Goal: Task Accomplishment & Management: Use online tool/utility

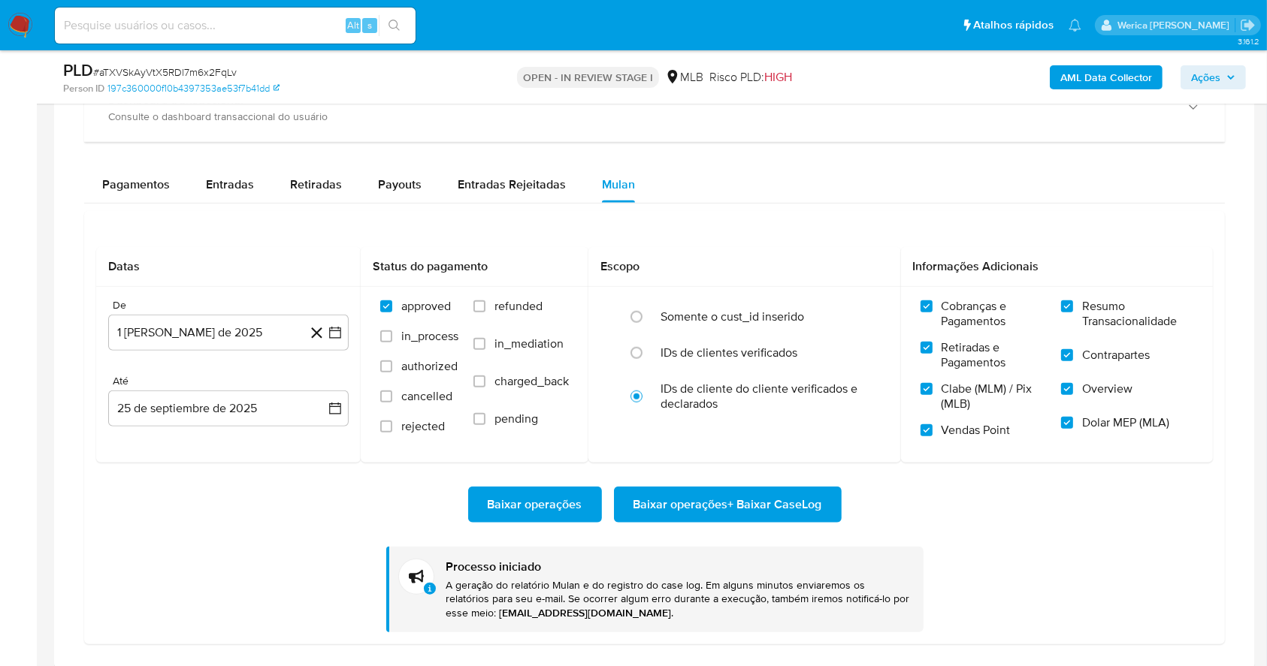
scroll to position [200, 0]
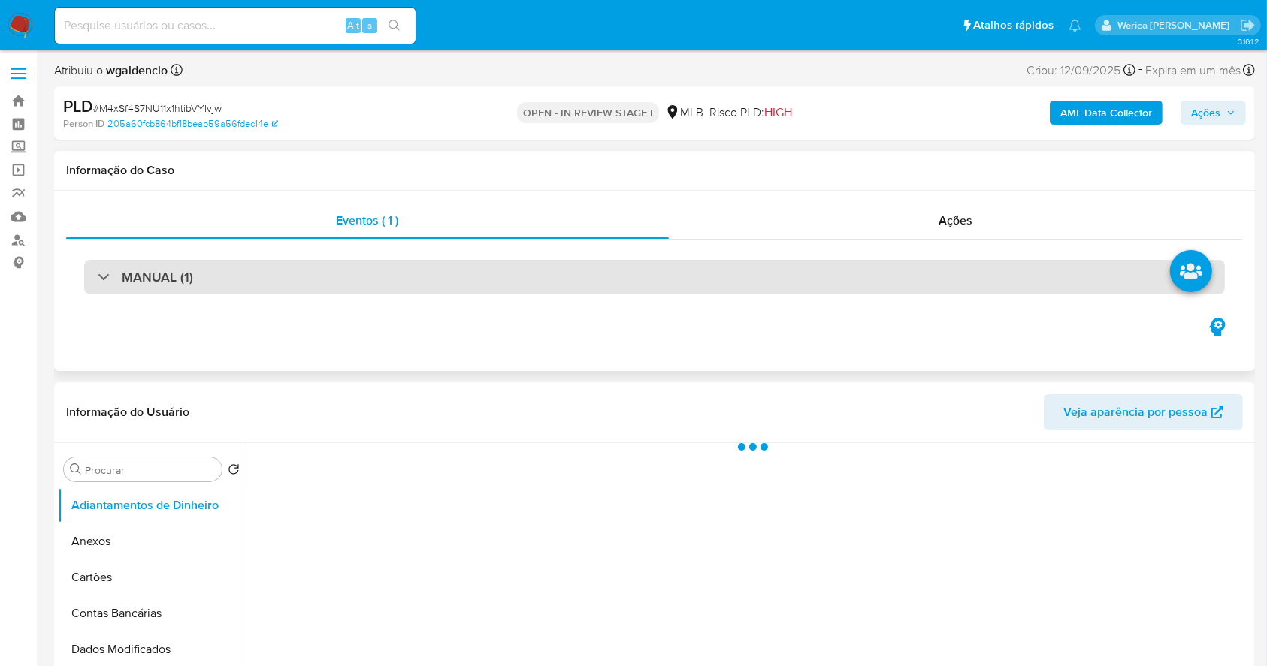
select select "10"
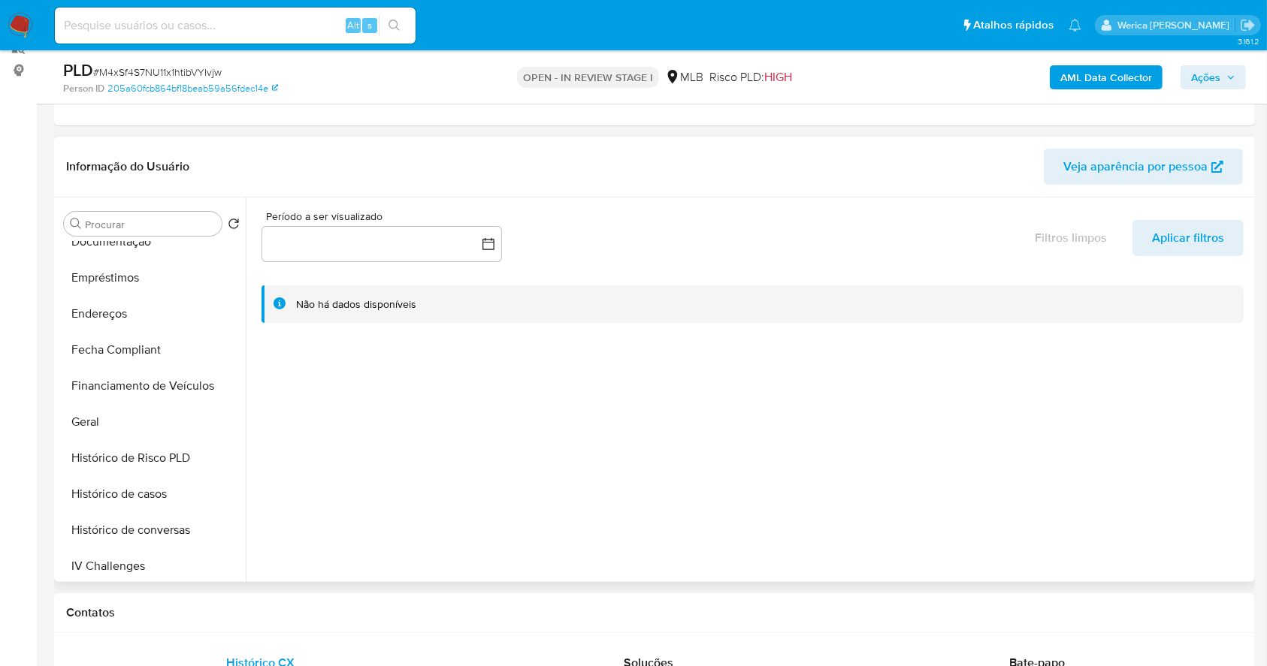
scroll to position [351, 0]
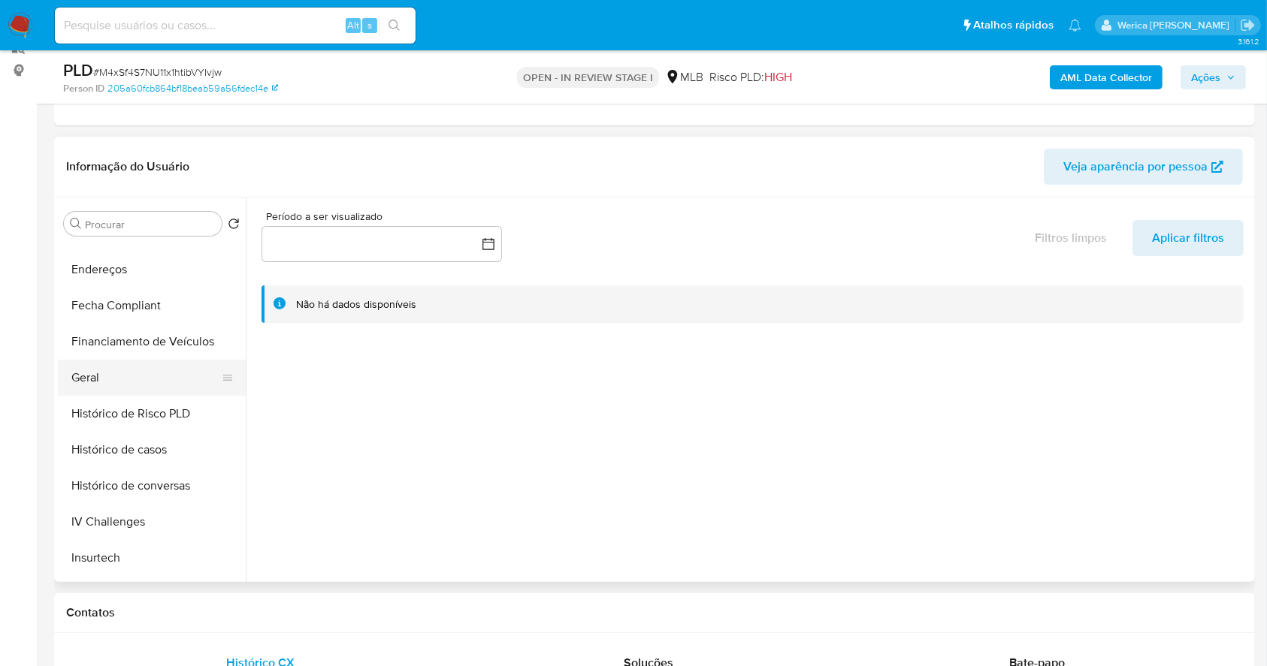
click at [116, 379] on button "Geral" at bounding box center [146, 378] width 176 height 36
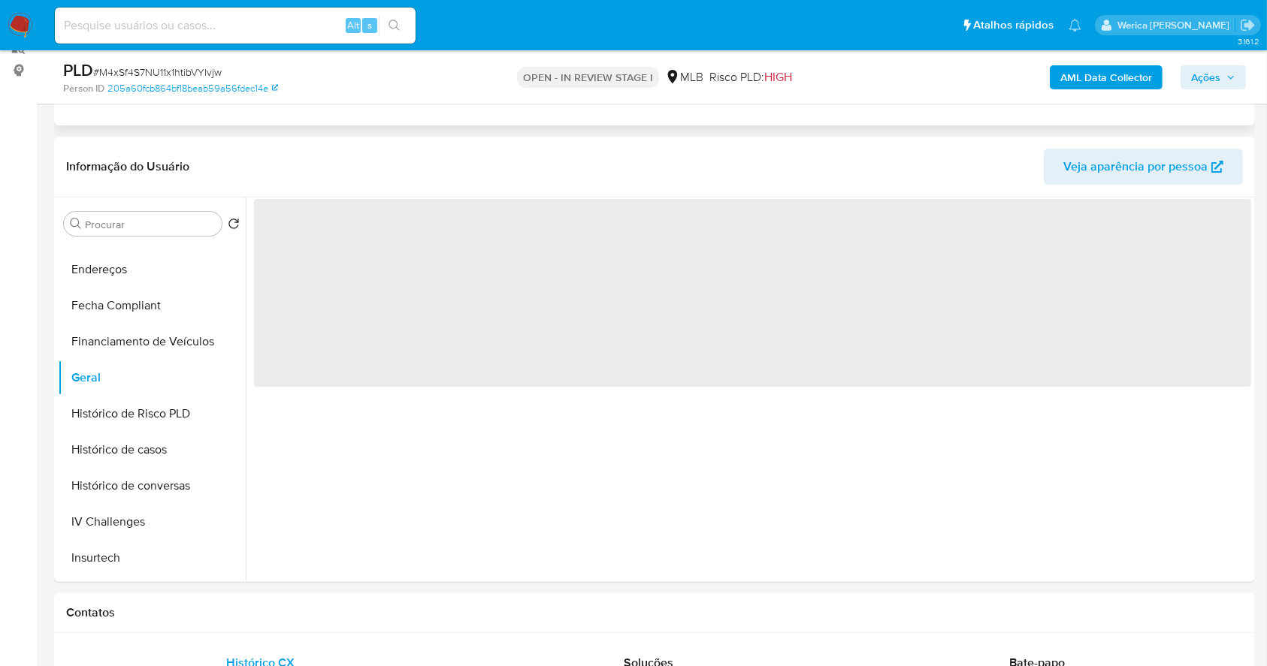
click at [467, 122] on div "Eventos ( 1 ) Ações MANUAL (1)" at bounding box center [654, 35] width 1201 height 180
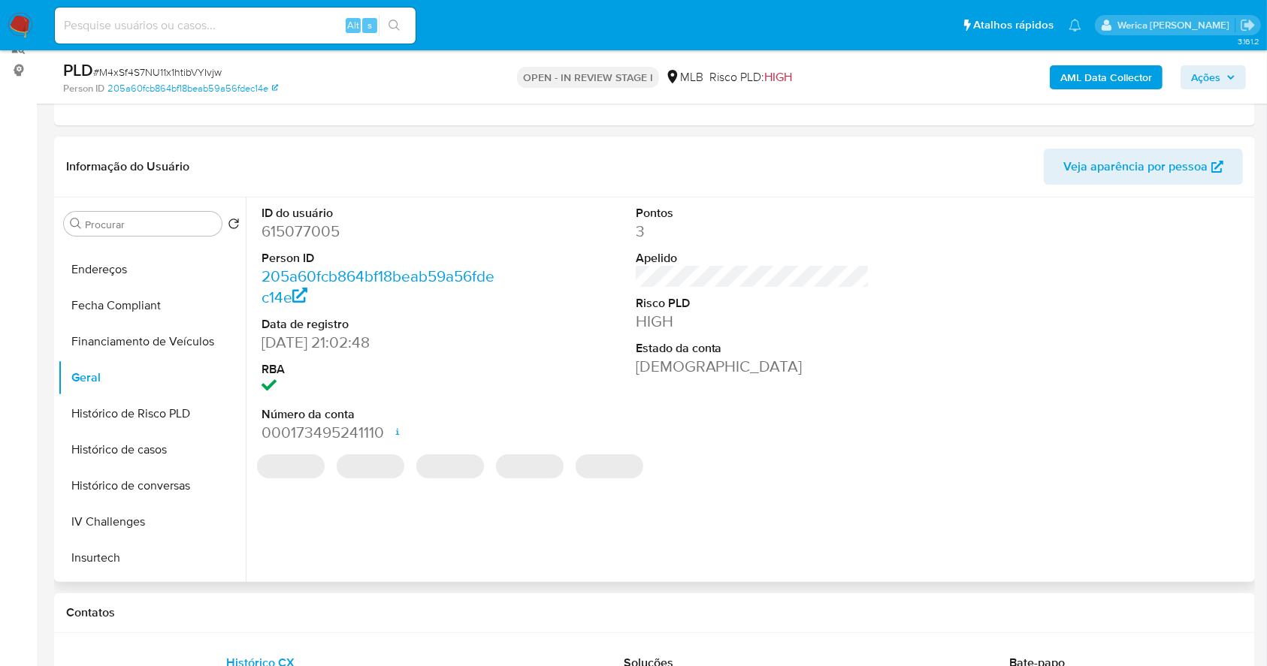
click at [287, 232] on dd "615077005" at bounding box center [378, 231] width 234 height 21
copy dd "615077005"
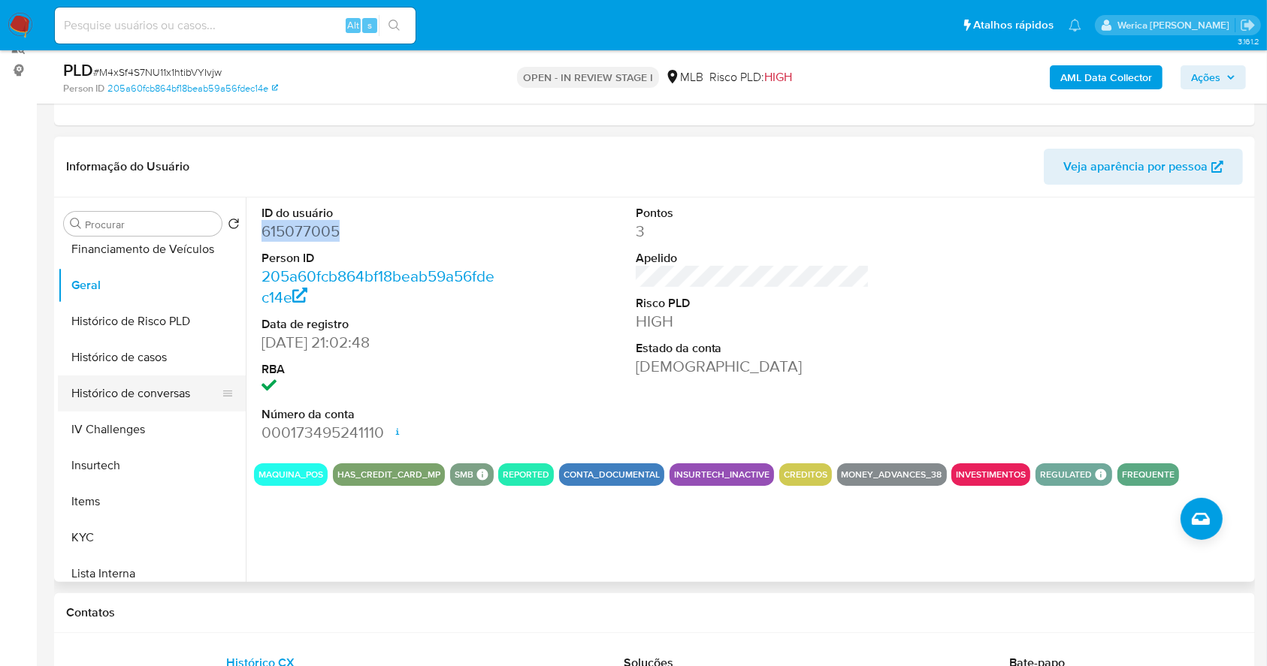
scroll to position [446, 0]
click at [138, 363] on button "Histórico de casos" at bounding box center [146, 355] width 176 height 36
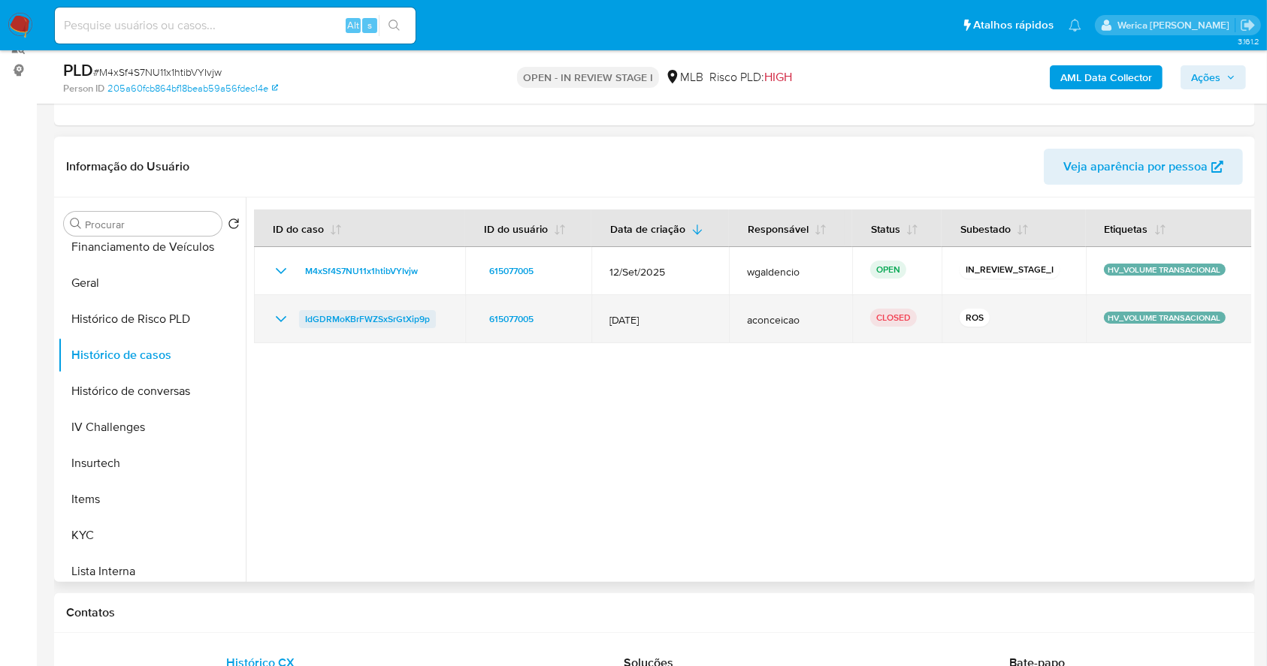
click at [358, 319] on span "IdGDRMoKBrFWZSxSrGtXip9p" at bounding box center [367, 319] width 125 height 18
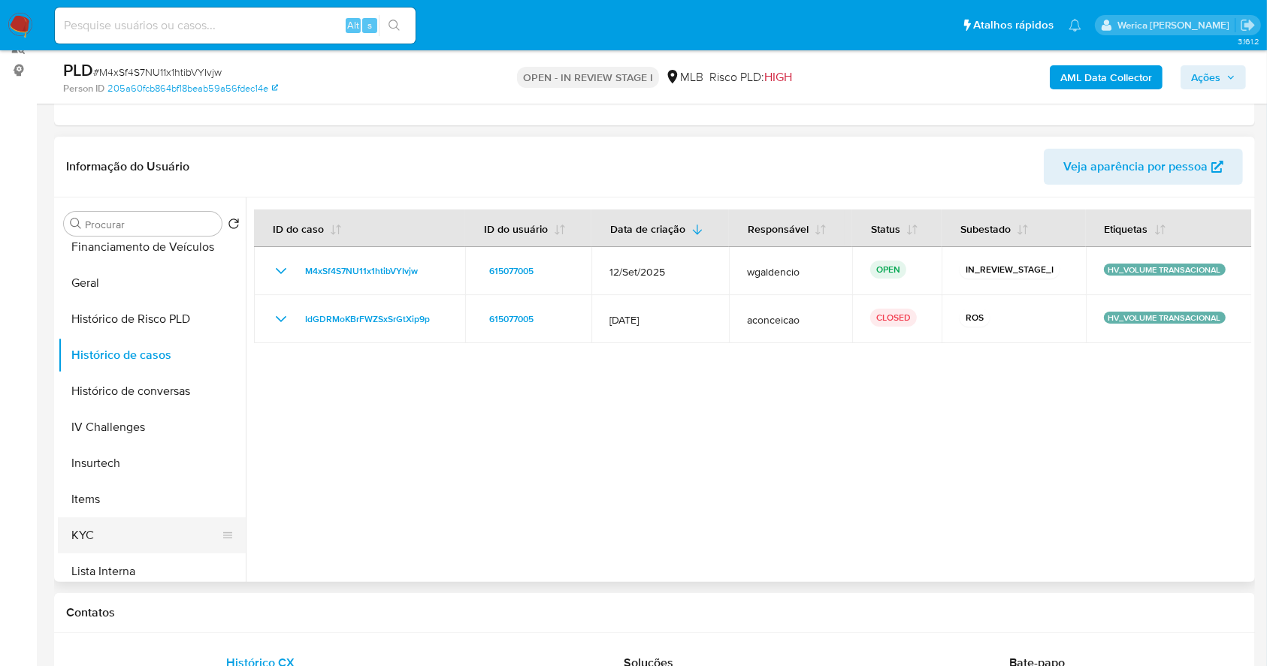
click at [182, 530] on button "KYC" at bounding box center [146, 536] width 176 height 36
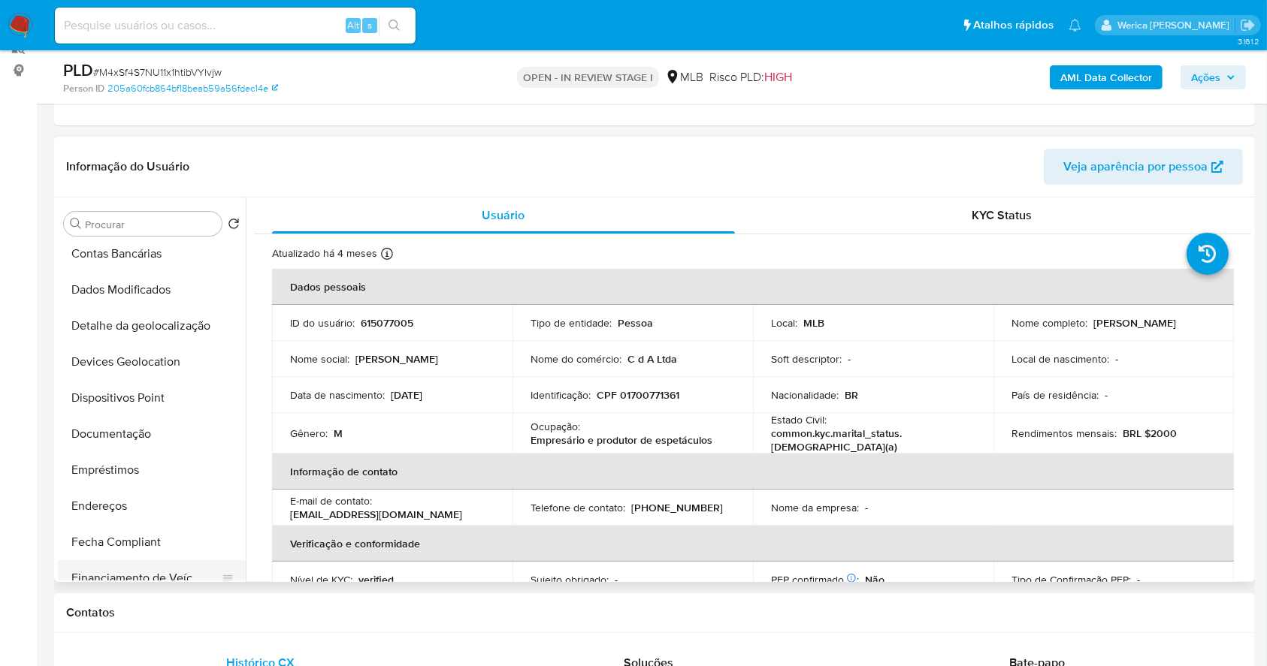
scroll to position [0, 0]
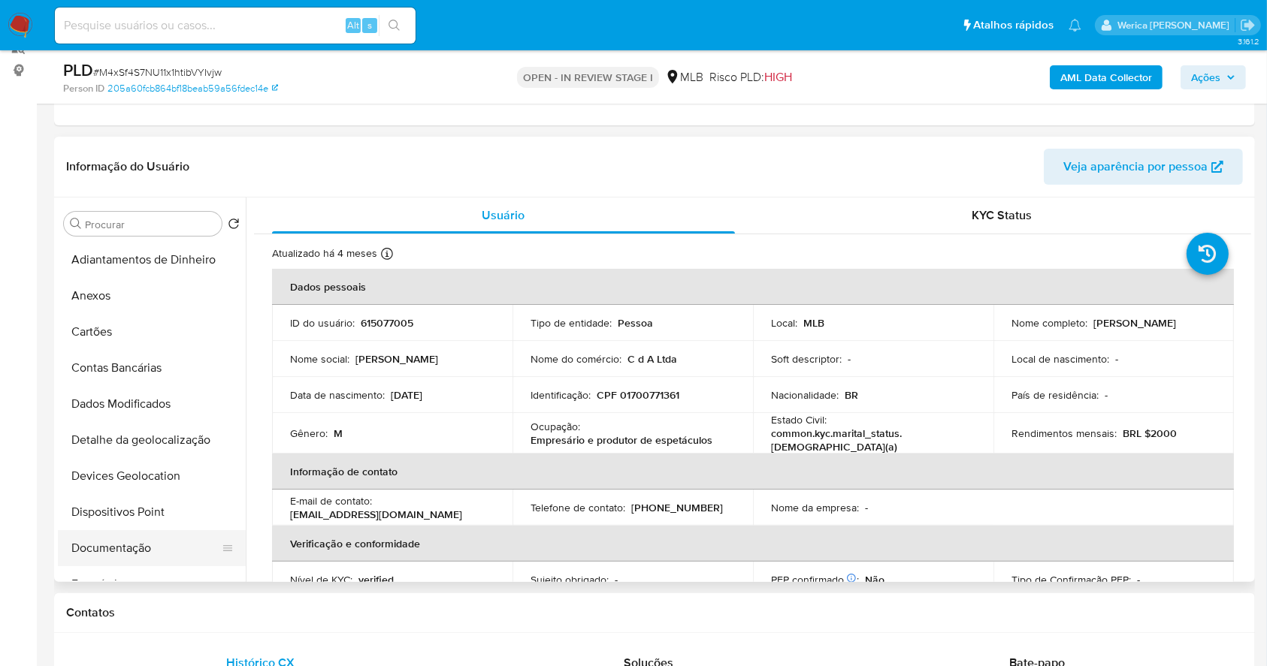
click at [137, 551] on button "Documentação" at bounding box center [146, 548] width 176 height 36
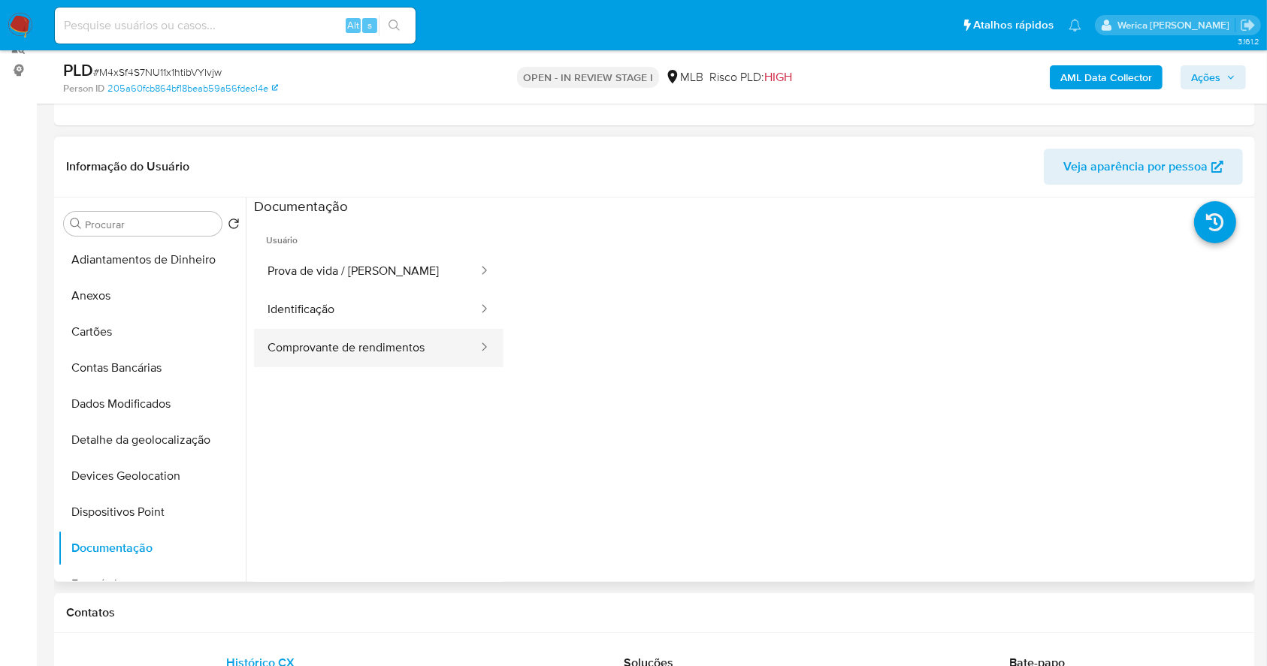
click at [294, 333] on button "Comprovante de rendimentos" at bounding box center [366, 348] width 225 height 38
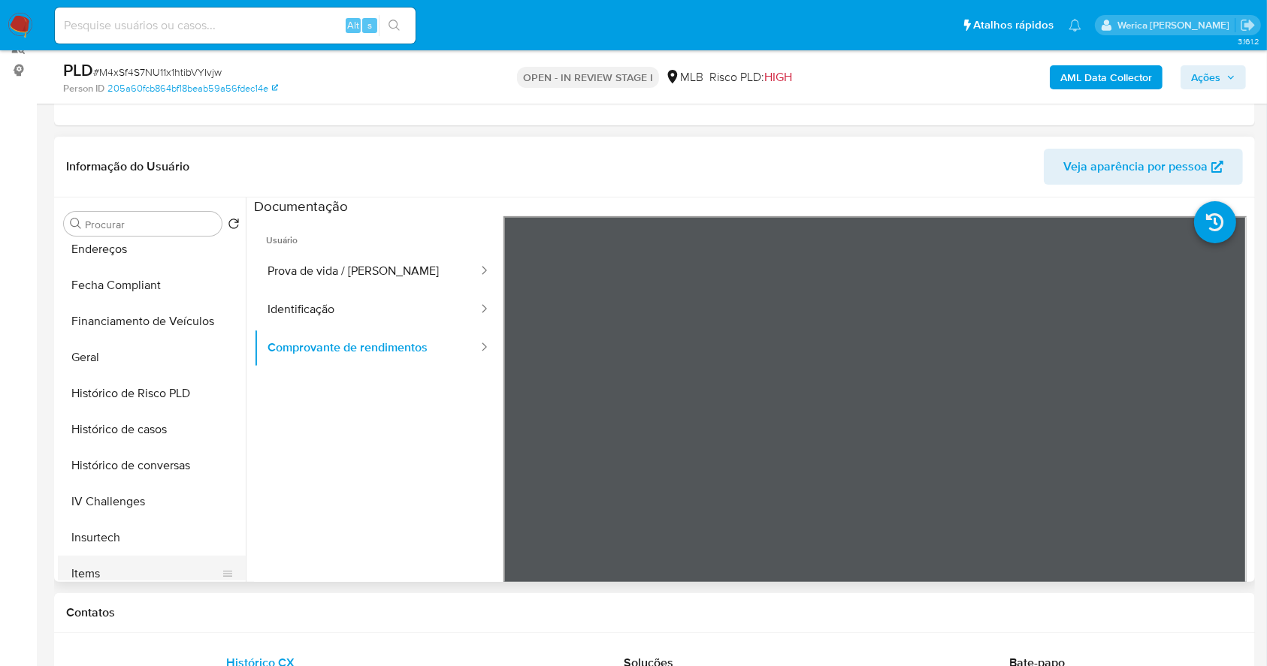
scroll to position [500, 0]
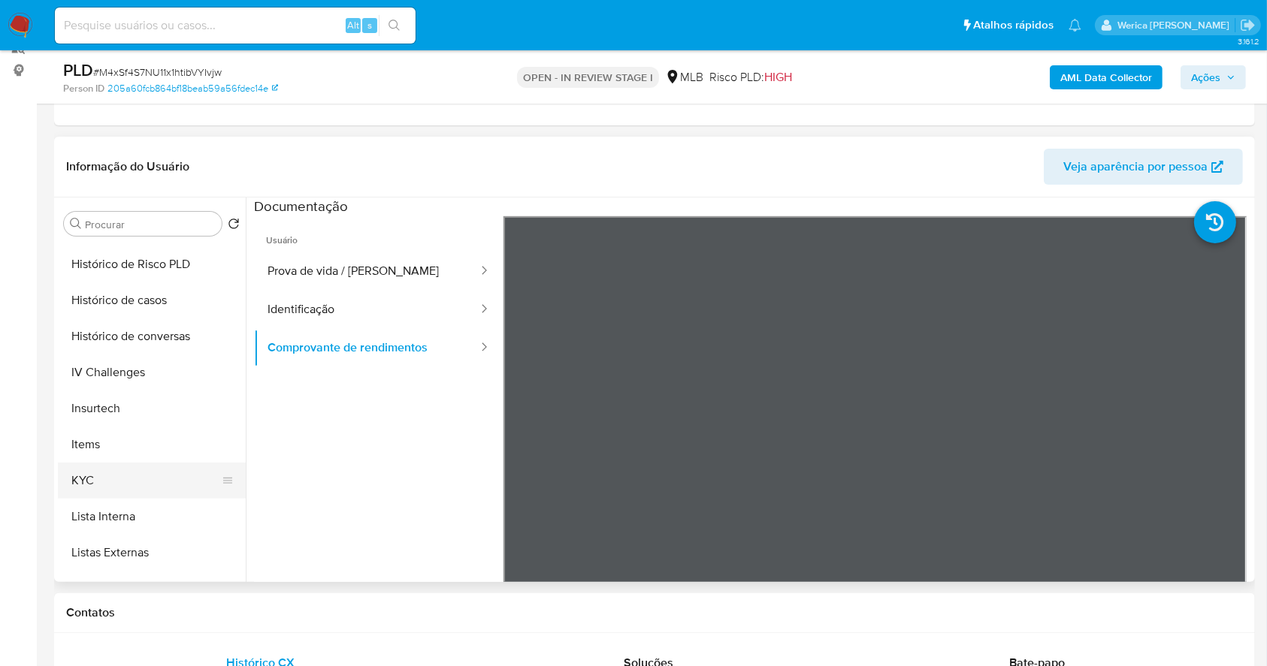
click at [134, 490] on button "KYC" at bounding box center [146, 481] width 176 height 36
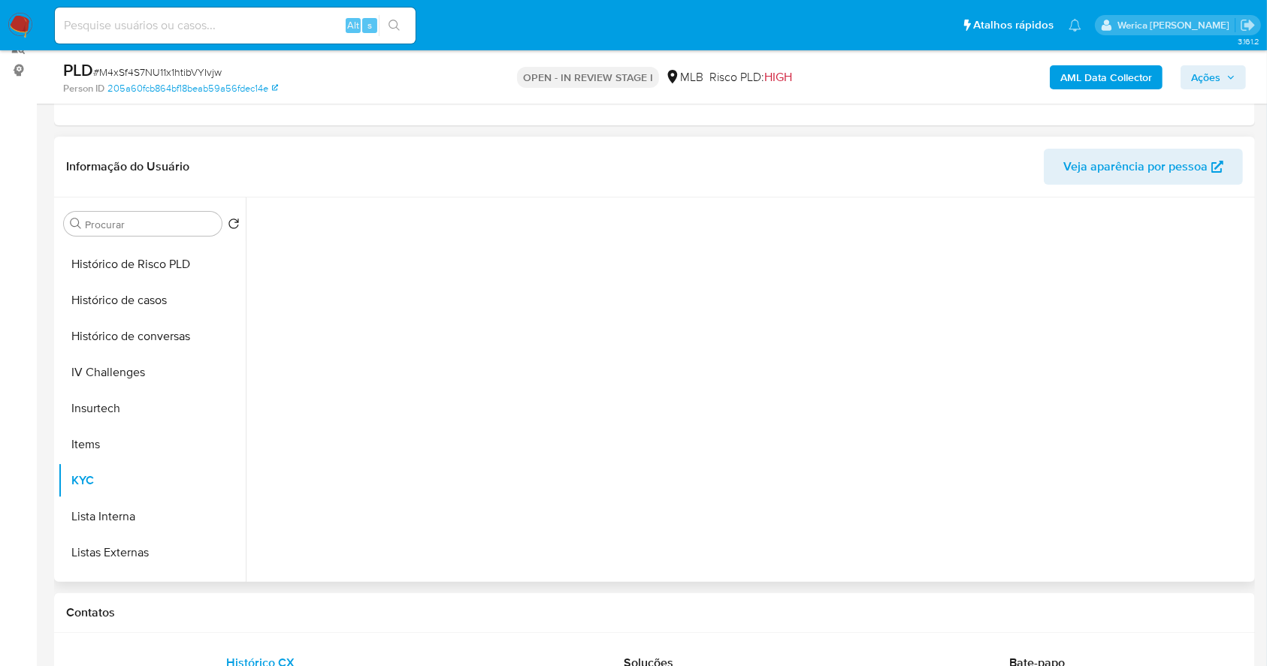
click at [377, 434] on div at bounding box center [752, 386] width 997 height 377
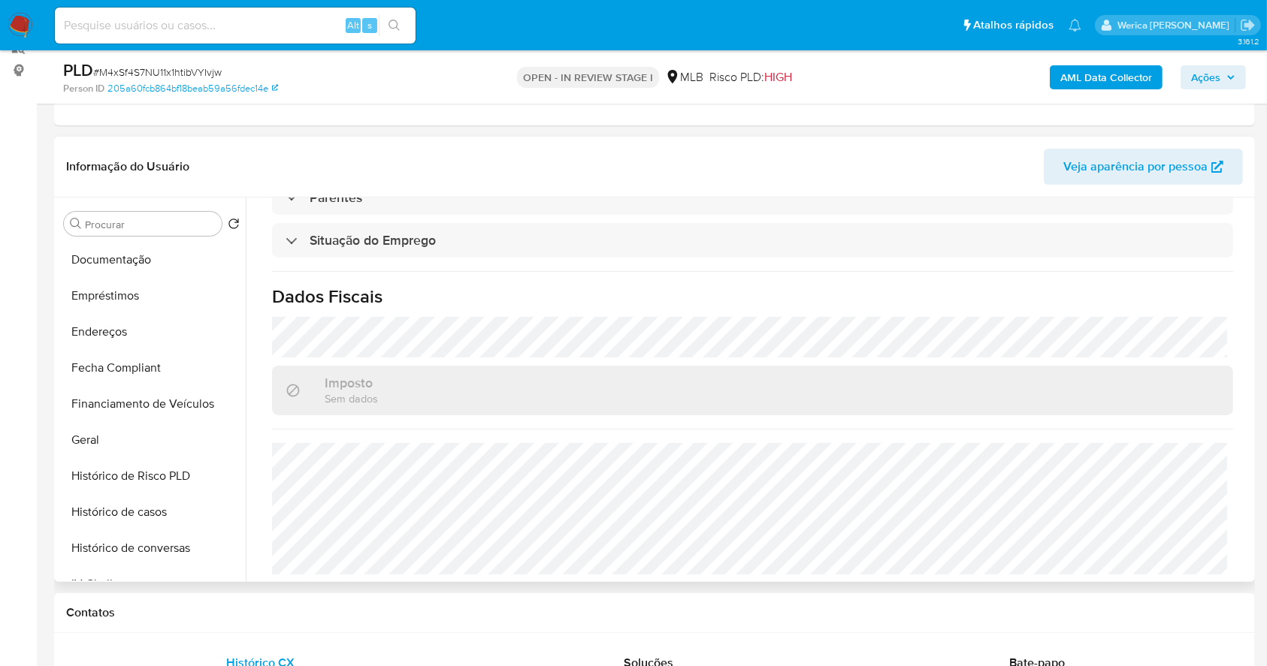
scroll to position [200, 0]
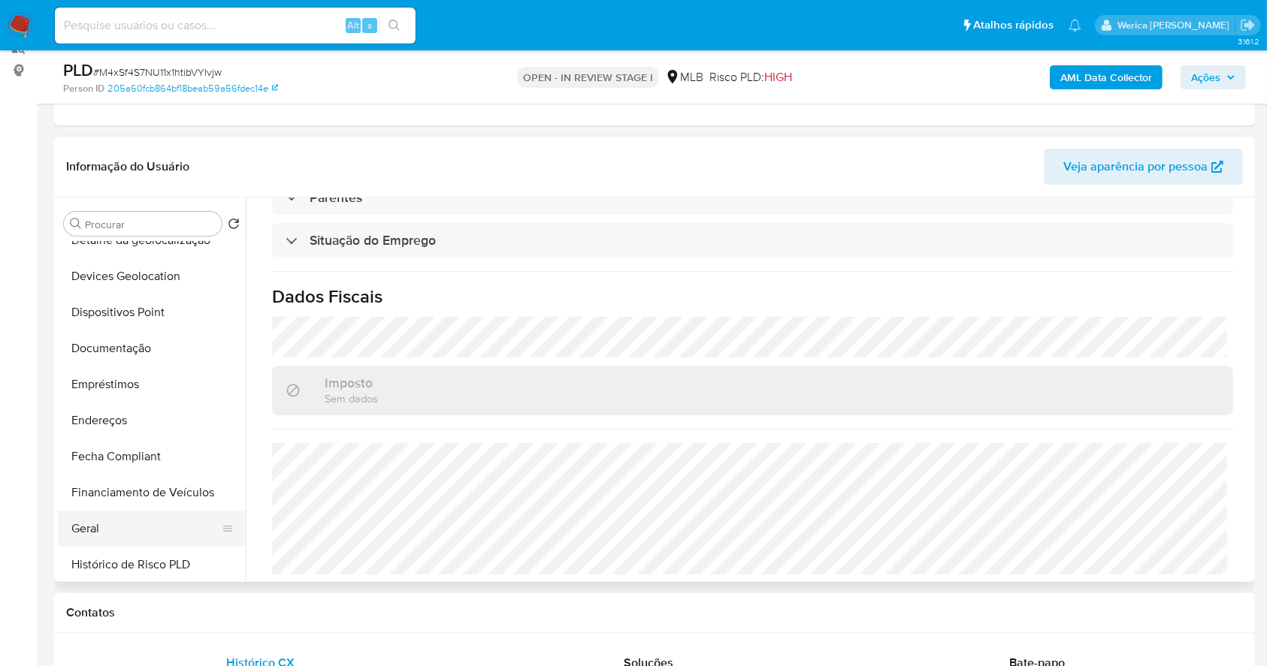
click at [118, 531] on button "Geral" at bounding box center [146, 529] width 176 height 36
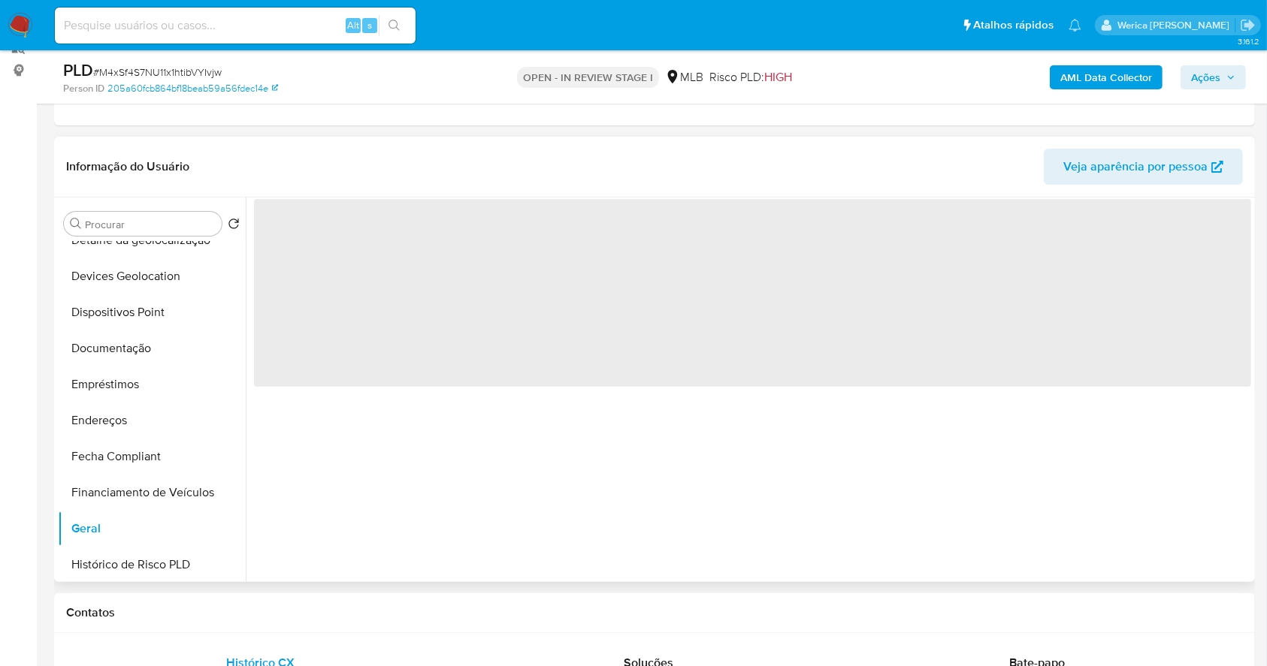
scroll to position [0, 0]
click at [711, 522] on div "‌" at bounding box center [748, 390] width 1005 height 385
click at [691, 518] on div "‌" at bounding box center [748, 390] width 1005 height 385
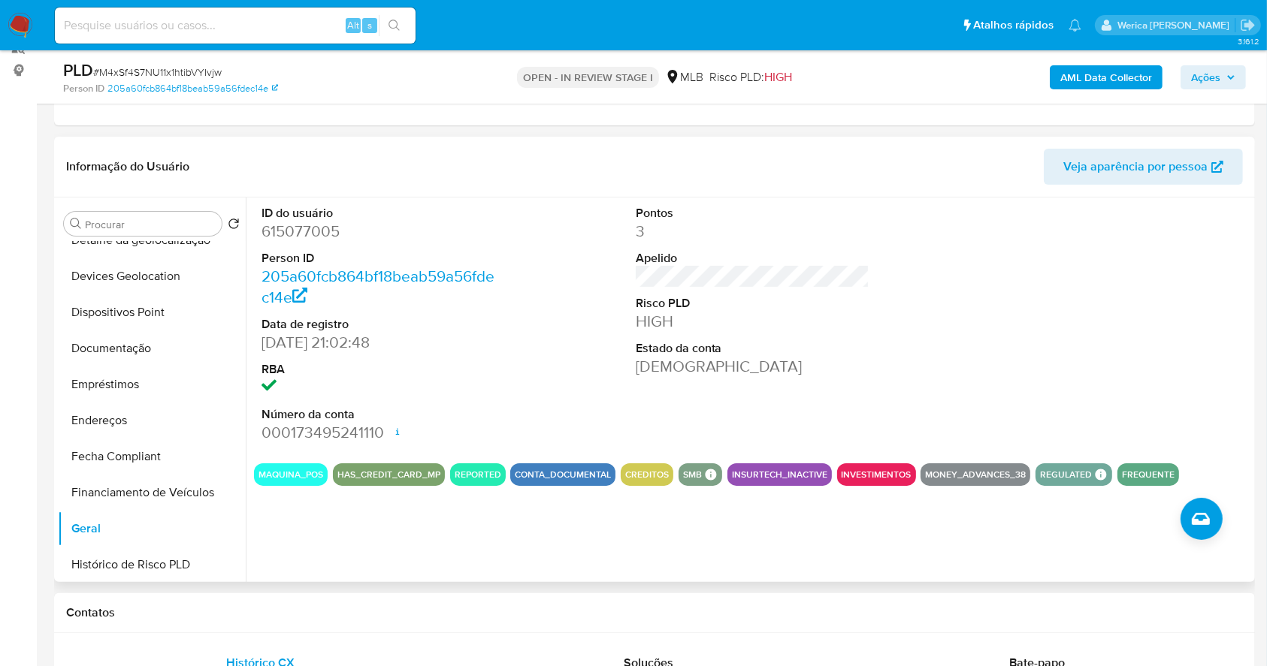
click at [1155, 358] on div at bounding box center [1125, 325] width 249 height 254
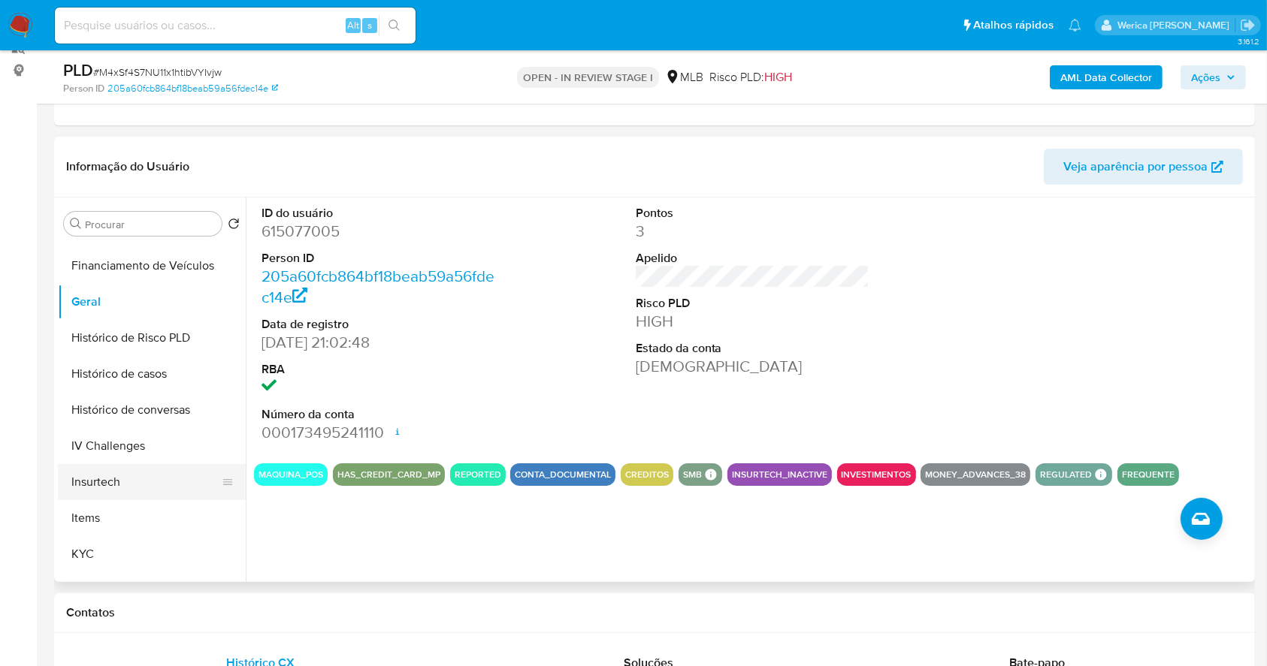
scroll to position [500, 0]
click at [121, 499] on button "Lista Interna" at bounding box center [152, 517] width 188 height 36
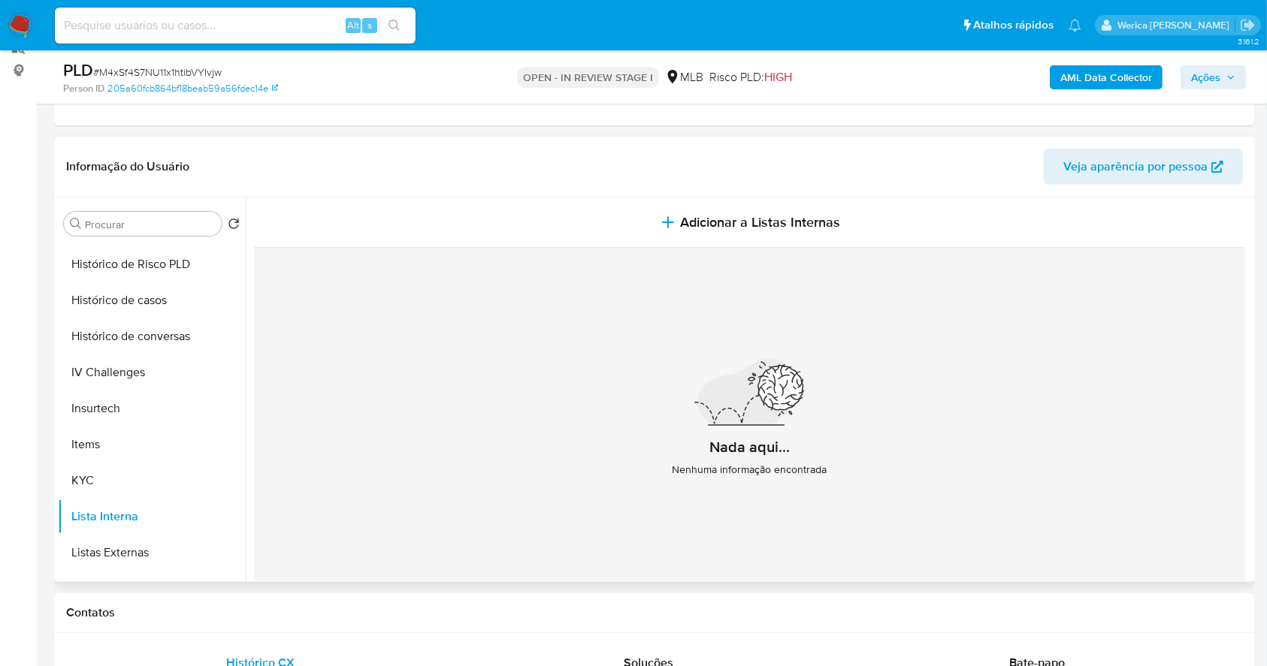
drag, startPoint x: 310, startPoint y: 304, endPoint x: 298, endPoint y: 320, distance: 20.4
click at [309, 304] on div "Nada aqui... Nenhuma informação encontrada" at bounding box center [749, 424] width 991 height 353
click at [118, 470] on button "KYC" at bounding box center [146, 481] width 176 height 36
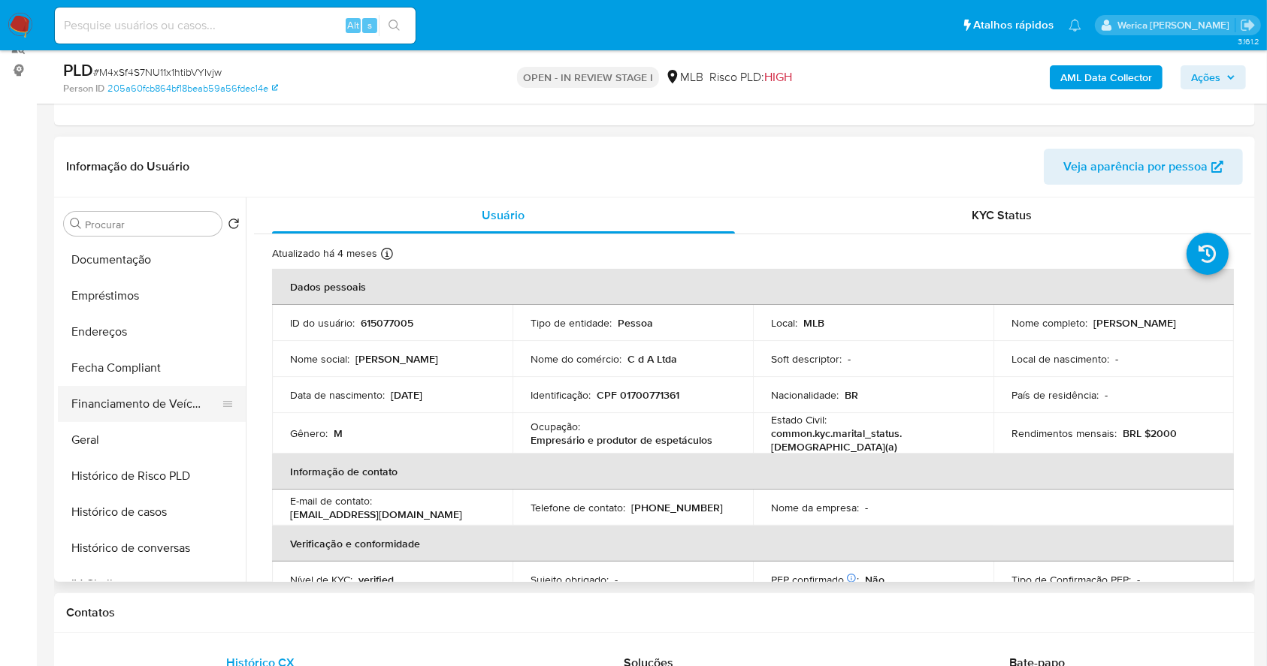
scroll to position [200, 0]
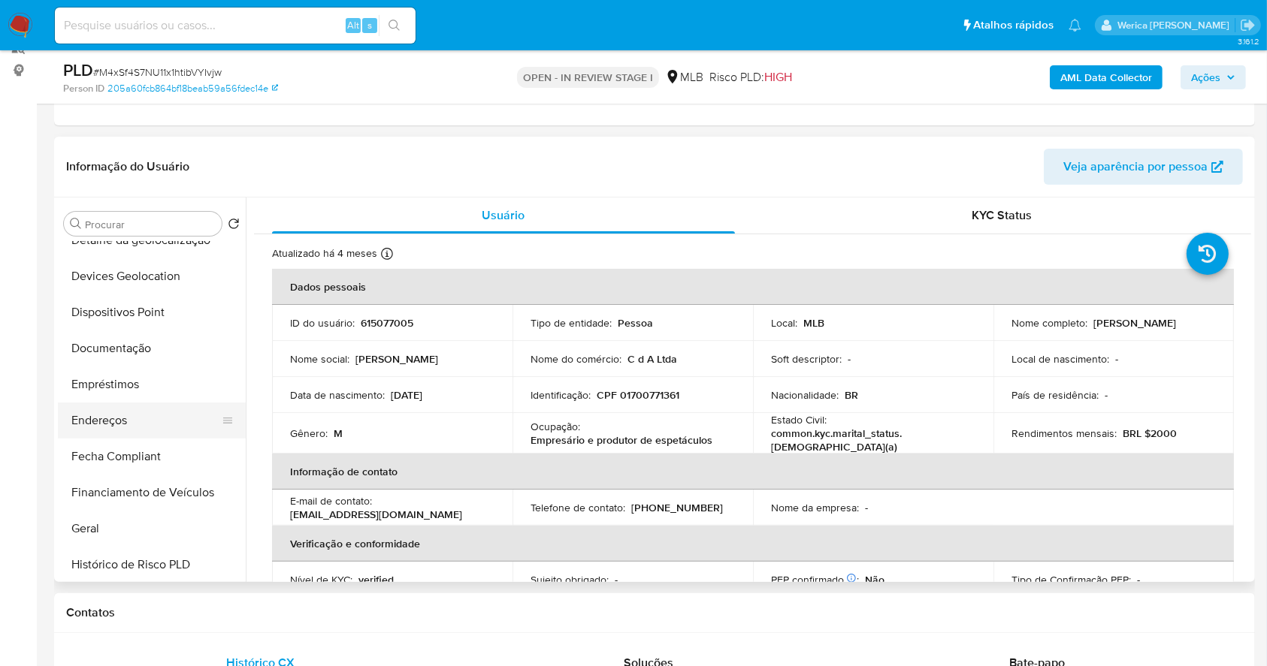
click at [160, 414] on button "Endereços" at bounding box center [146, 421] width 176 height 36
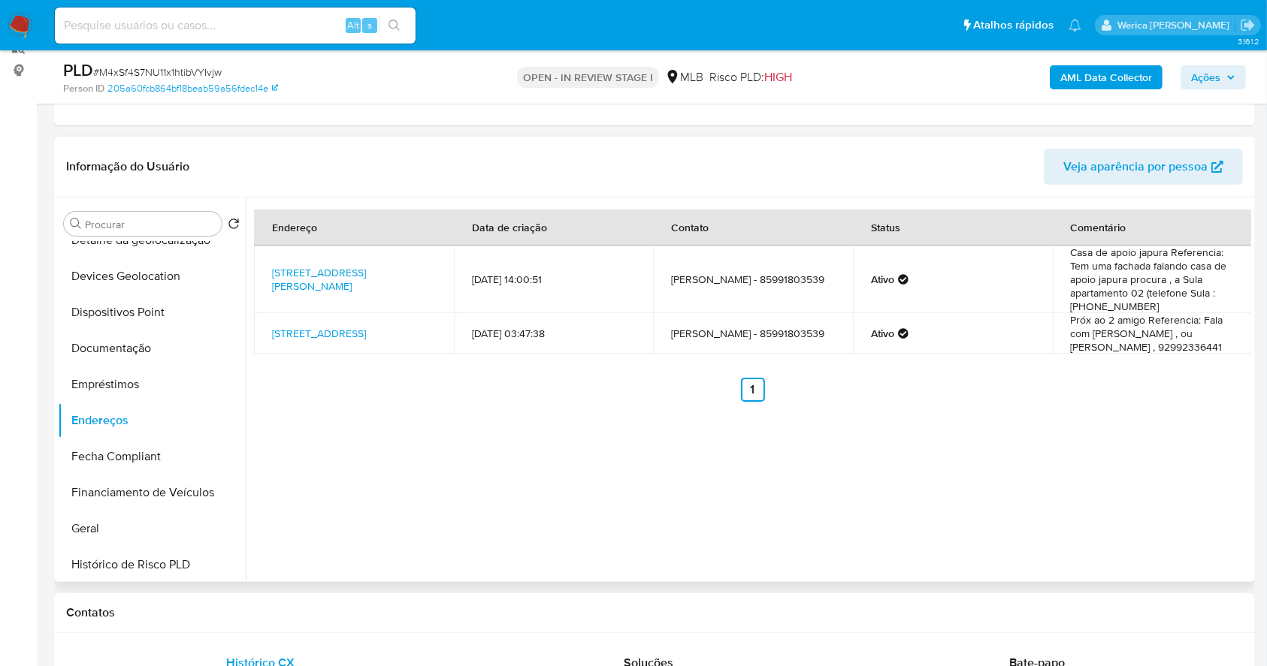
click at [1197, 513] on div "Endereço Data de criação Contato Status Comentário Rua Cândido Mariano 121, Man…" at bounding box center [748, 390] width 1005 height 385
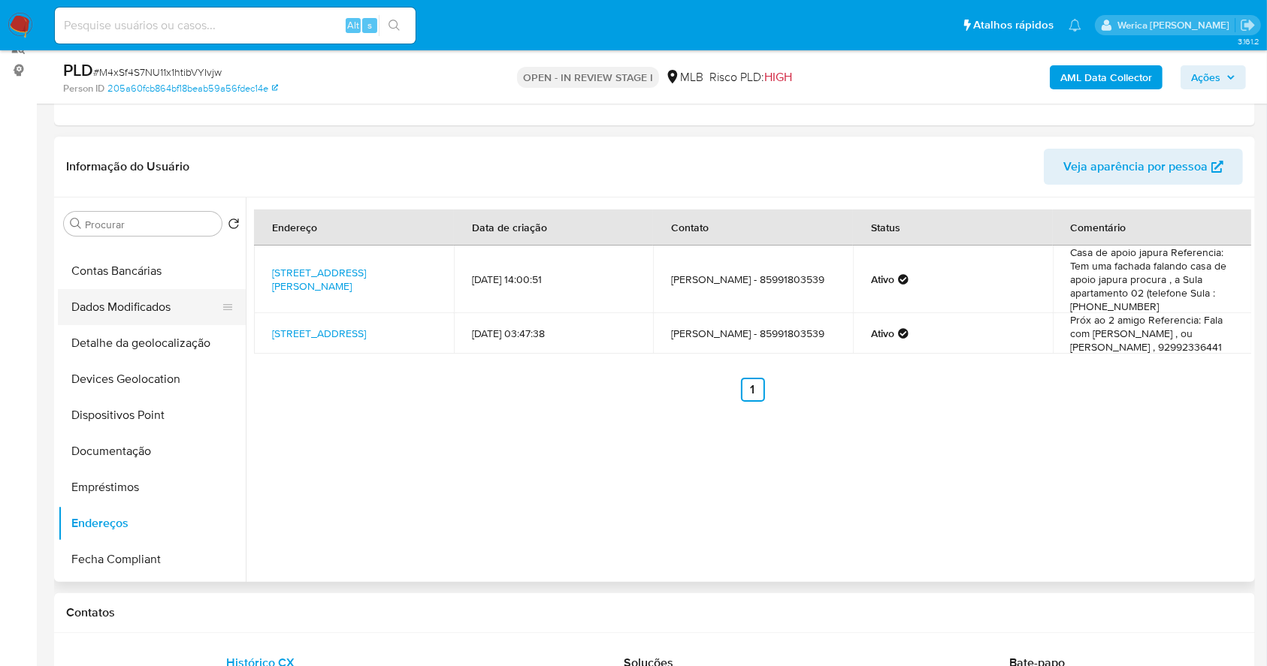
scroll to position [0, 0]
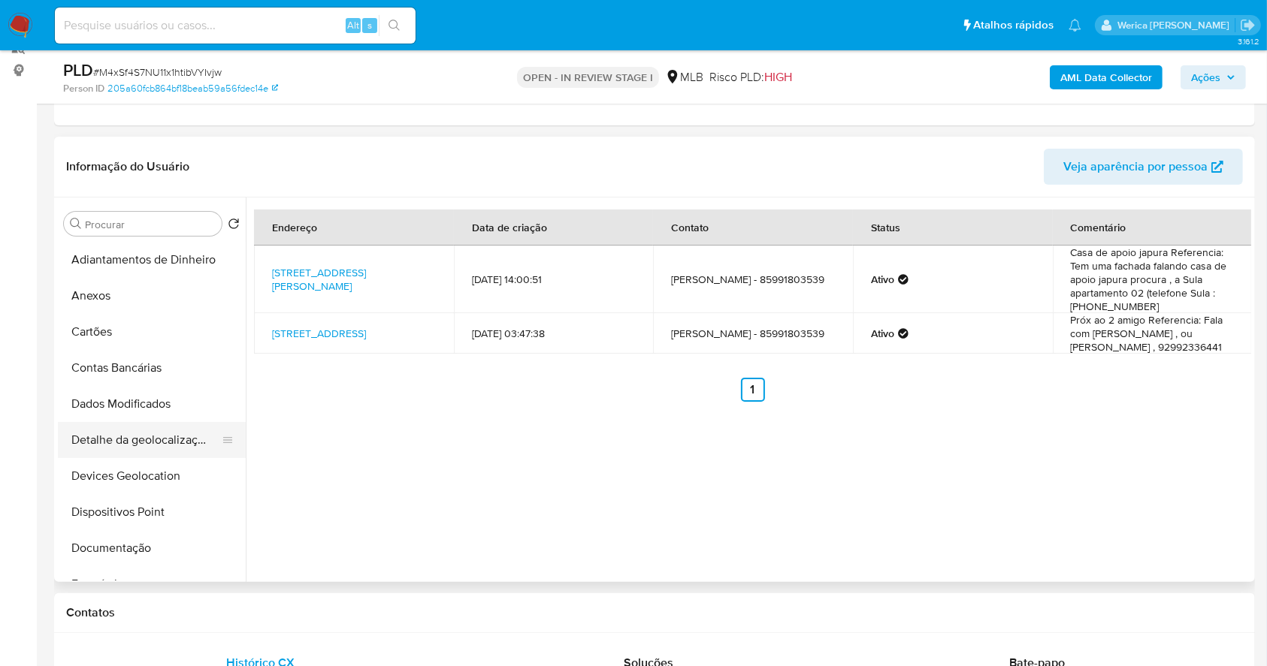
click at [163, 427] on button "Detalhe da geolocalização" at bounding box center [146, 440] width 176 height 36
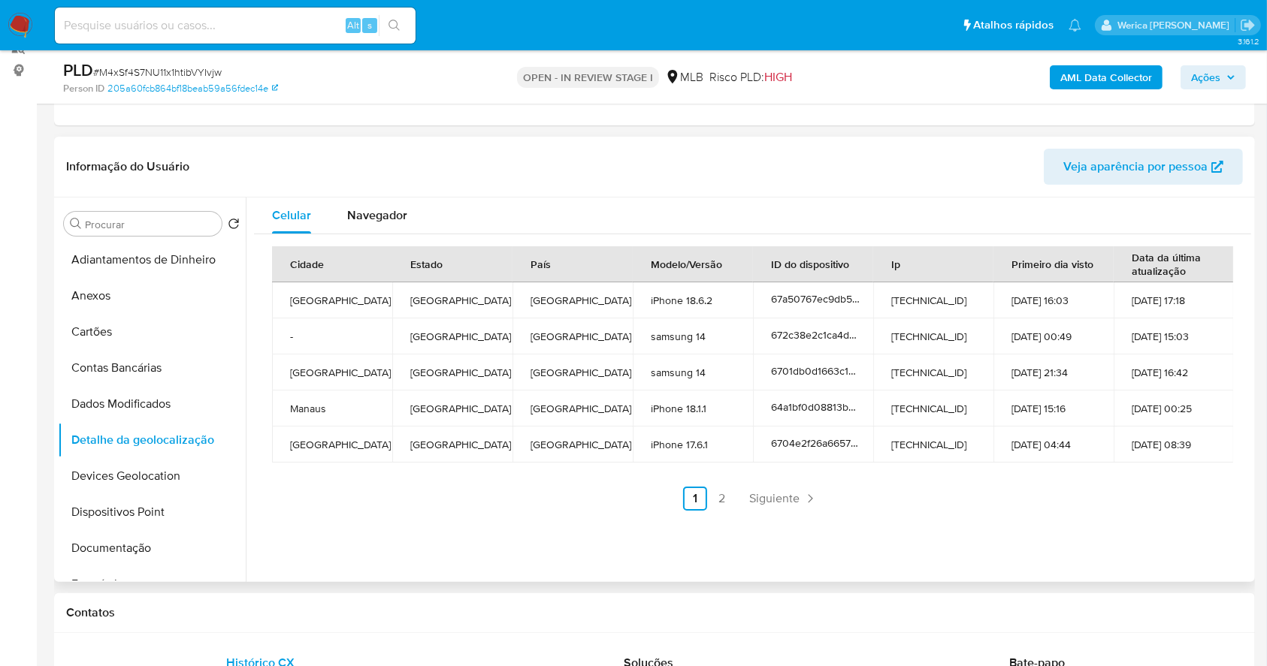
click at [1181, 523] on div "Celular Navegador Cidade Estado País Modelo/Versão ID do dispositivo Ip Primeir…" at bounding box center [748, 390] width 1005 height 385
click at [1180, 522] on div "Celular Navegador Cidade Estado País Modelo/Versão ID do dispositivo Ip Primeir…" at bounding box center [748, 390] width 1005 height 385
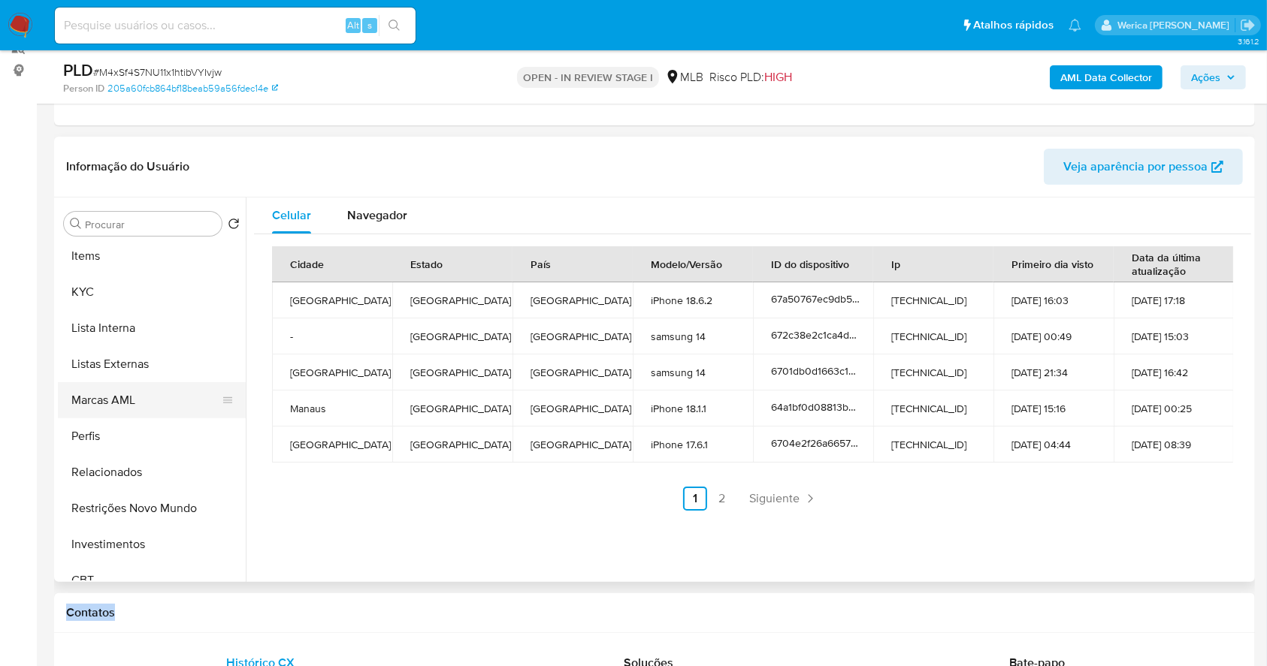
scroll to position [779, 0]
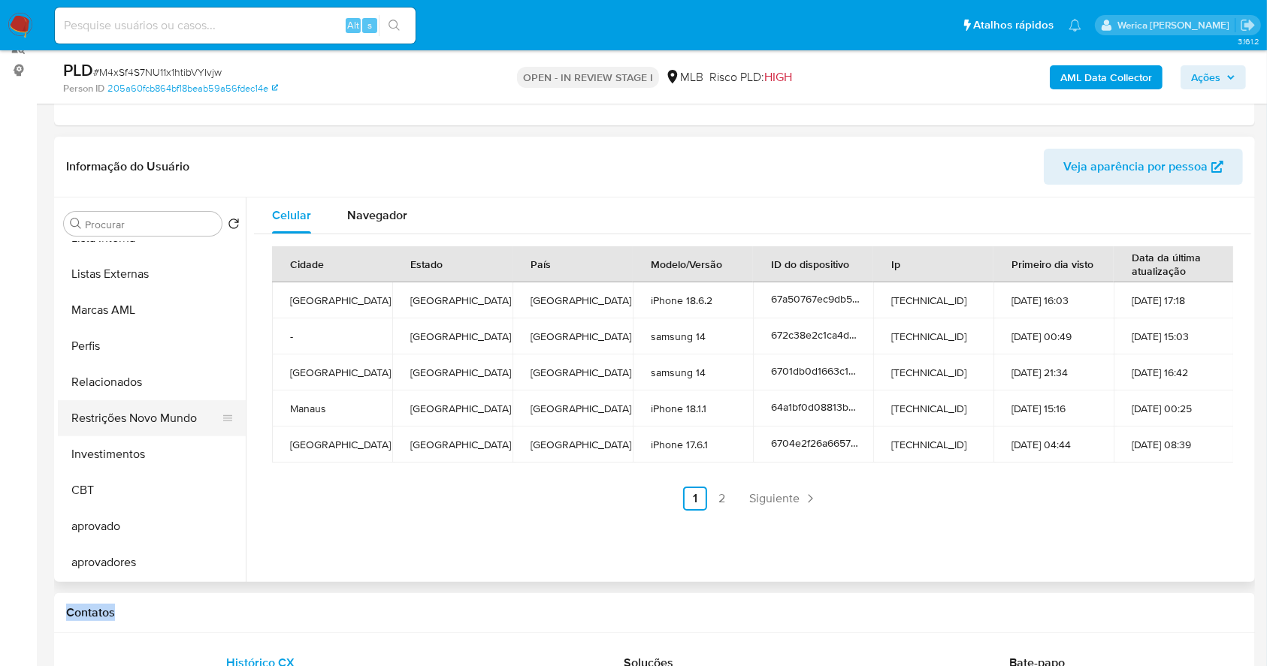
click at [193, 430] on button "Restrições Novo Mundo" at bounding box center [146, 418] width 176 height 36
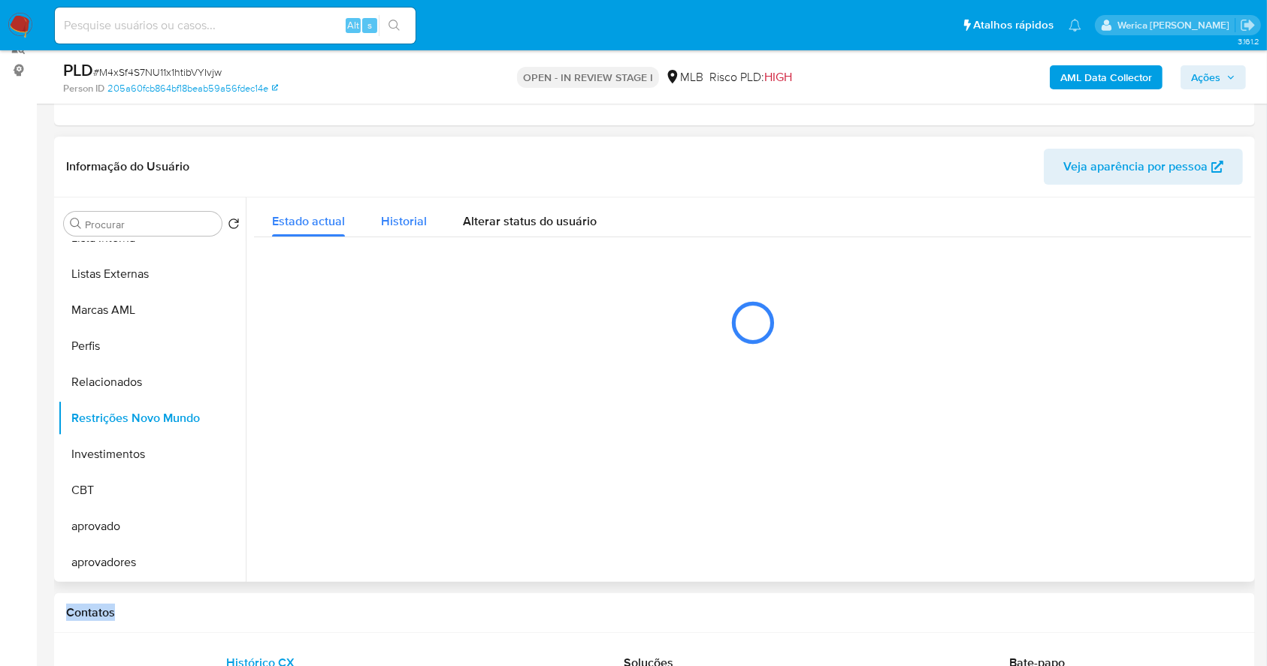
click at [397, 221] on span "Historial" at bounding box center [404, 221] width 46 height 17
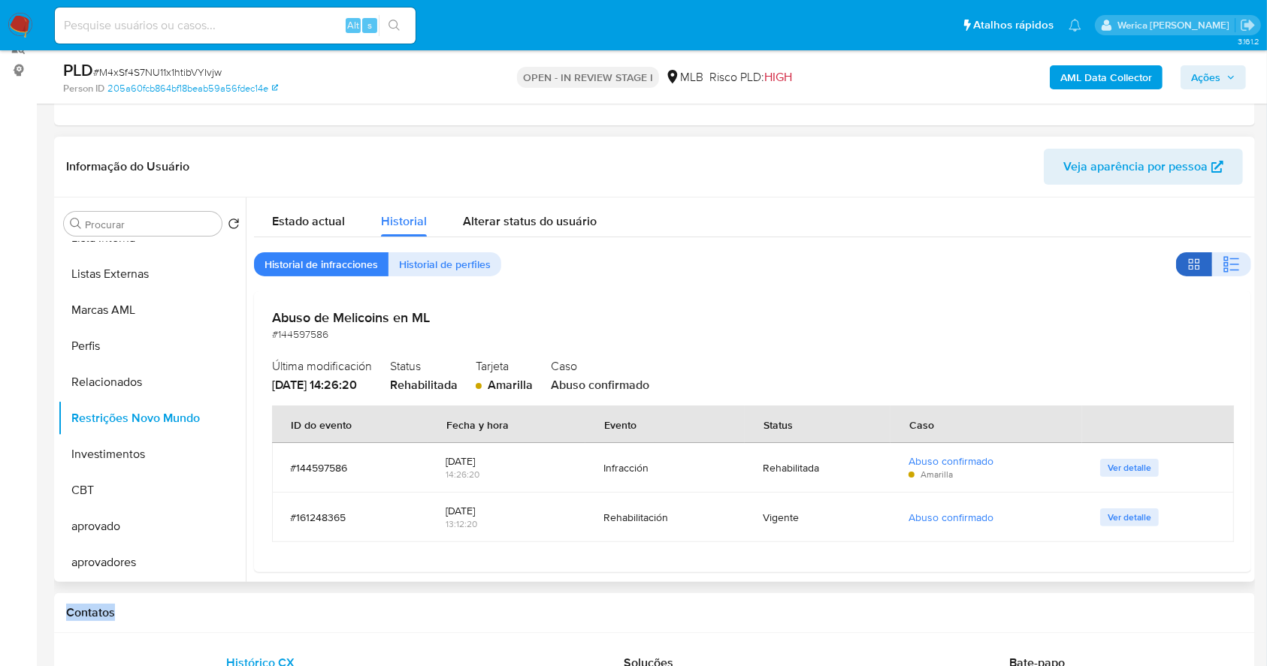
click at [1203, 261] on button "button" at bounding box center [1194, 264] width 36 height 24
click at [1213, 264] on button "button" at bounding box center [1231, 264] width 39 height 24
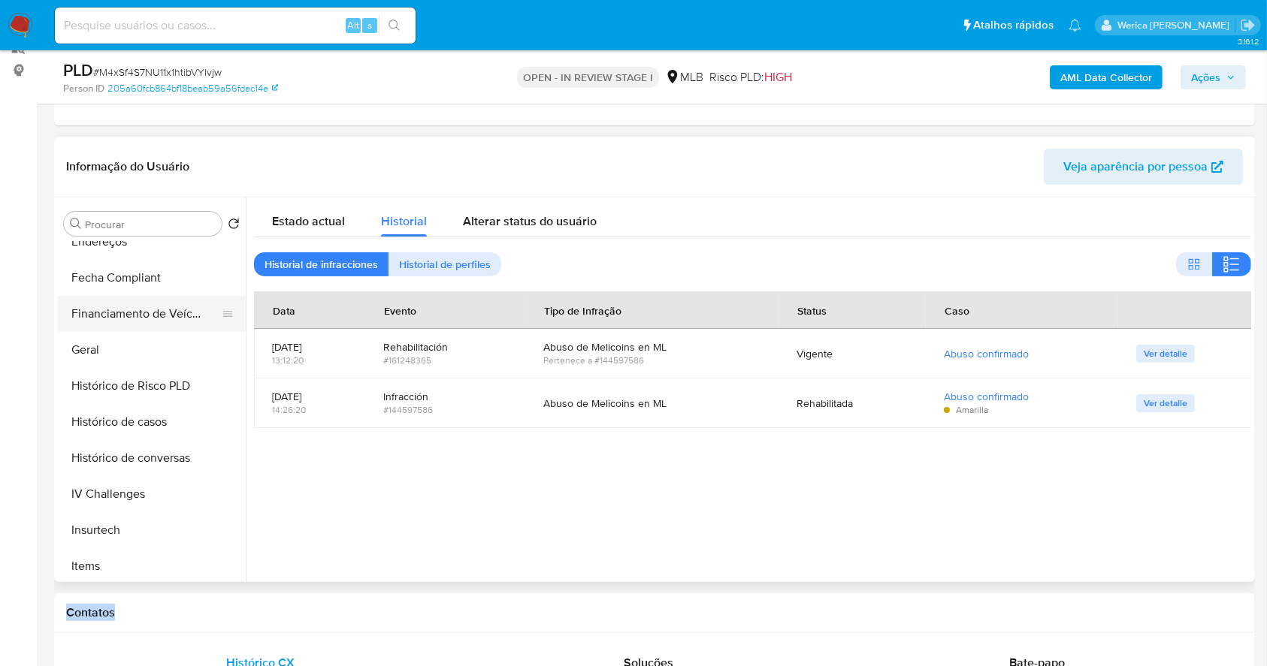
scroll to position [78, 0]
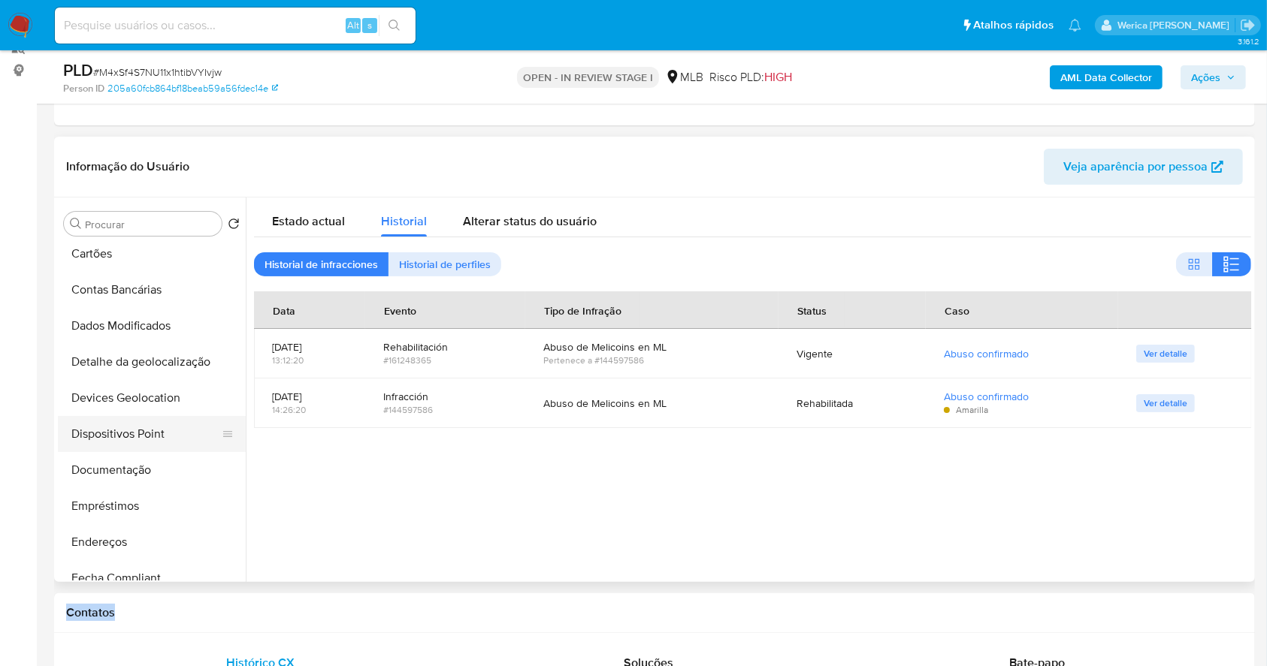
click at [157, 438] on button "Dispositivos Point" at bounding box center [146, 434] width 176 height 36
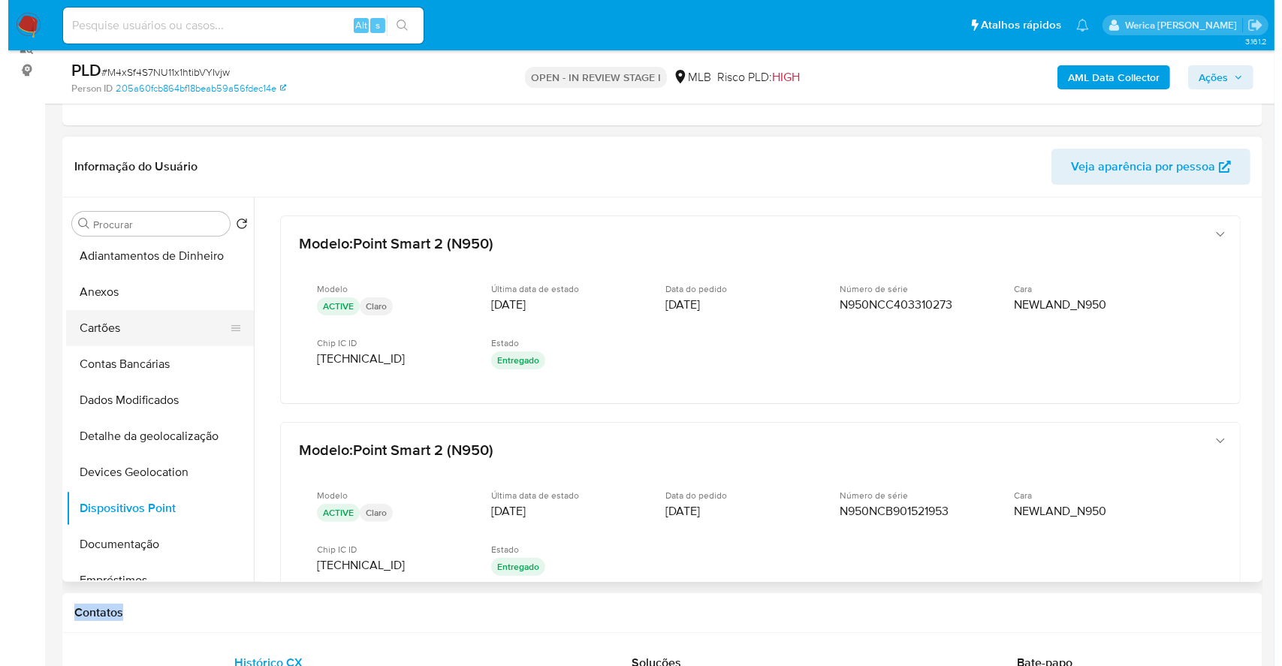
scroll to position [0, 0]
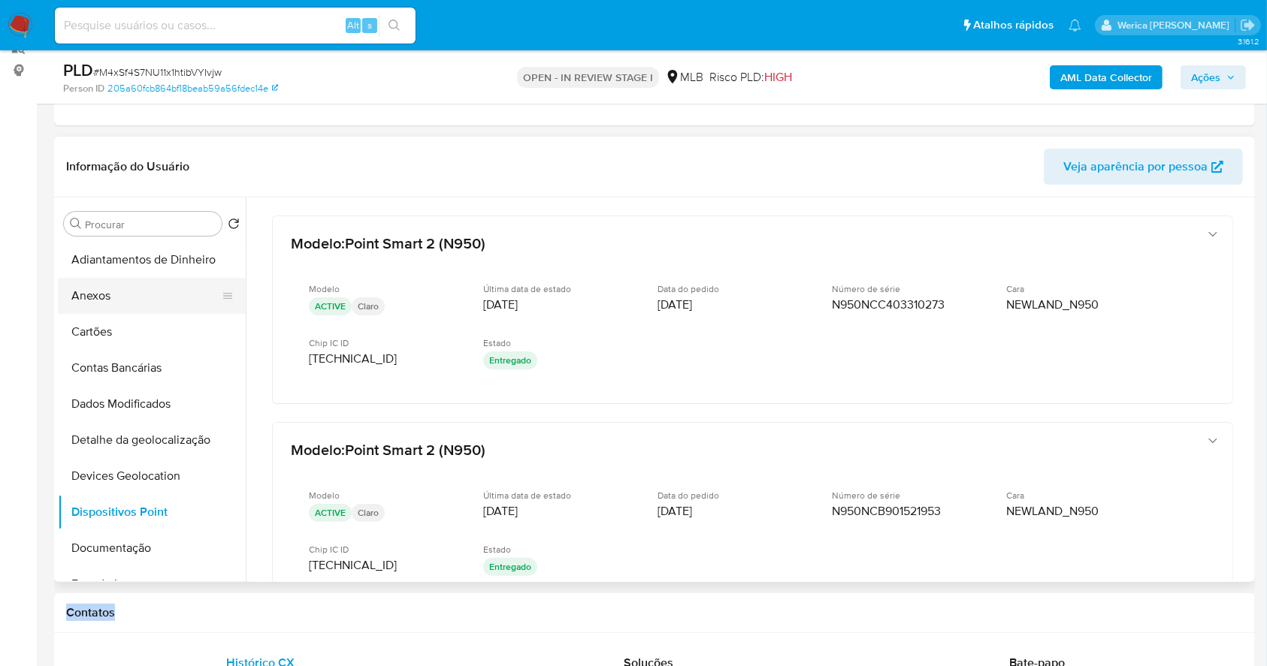
click at [118, 287] on button "Anexos" at bounding box center [146, 296] width 176 height 36
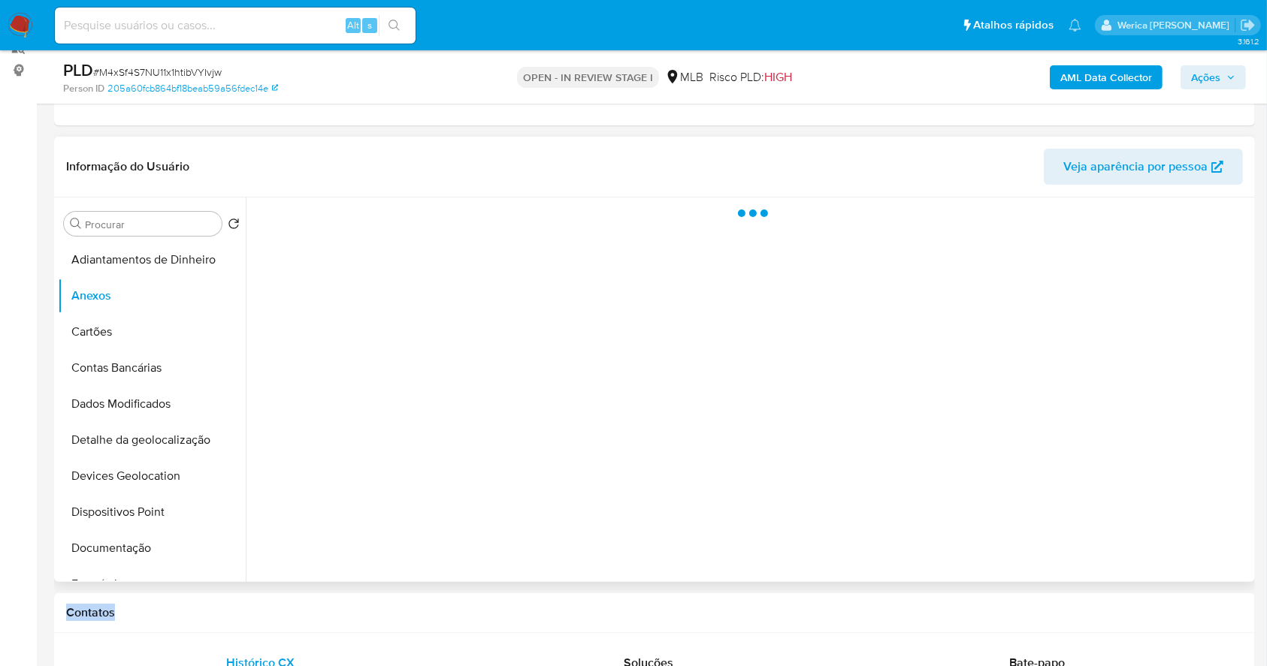
click at [751, 322] on div at bounding box center [748, 390] width 1005 height 385
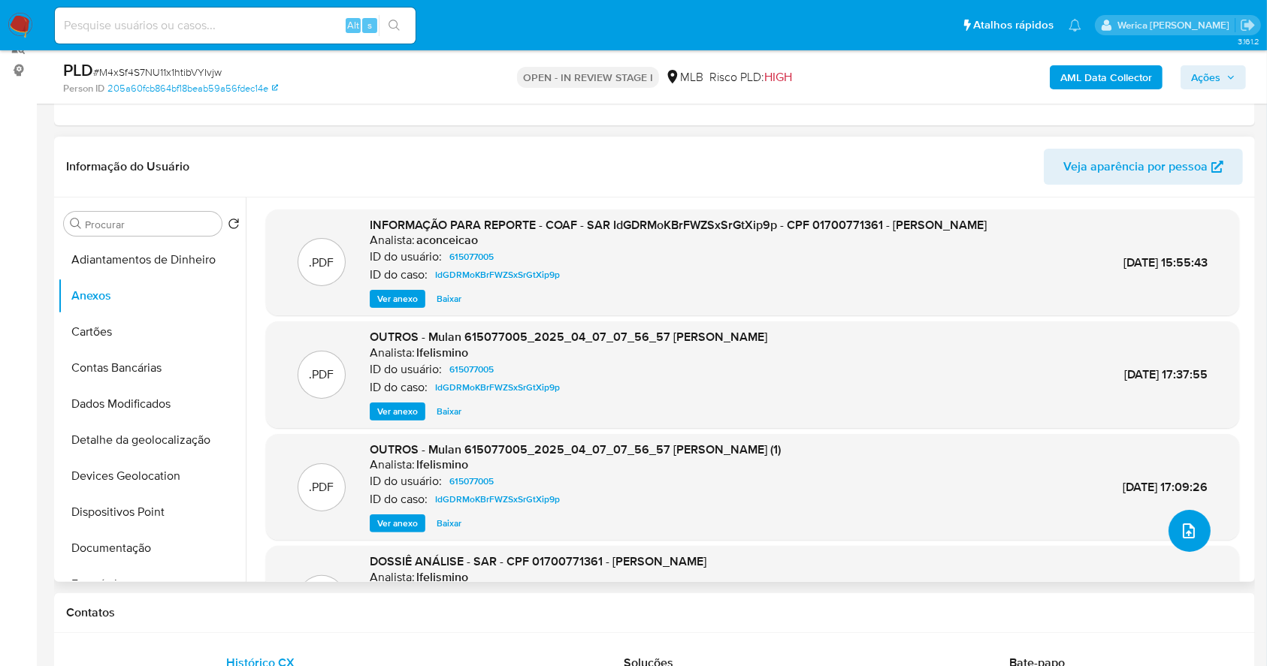
click at [1172, 545] on button "upload-file" at bounding box center [1189, 531] width 42 height 42
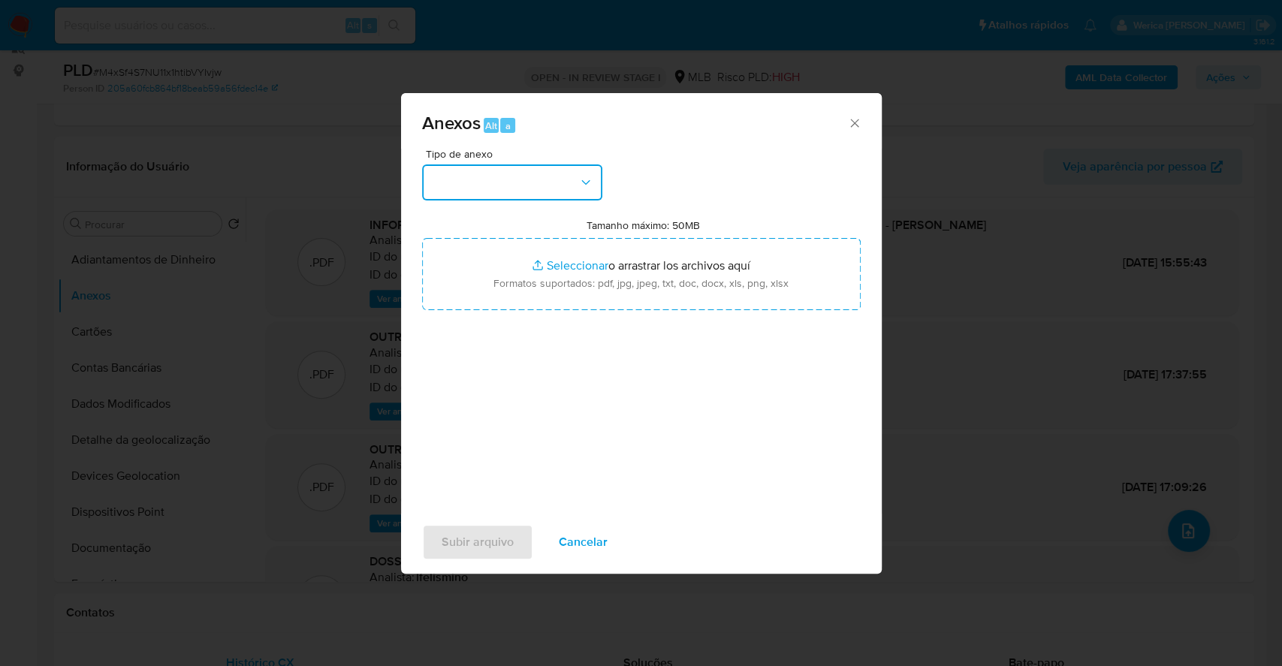
click at [538, 181] on button "button" at bounding box center [512, 183] width 180 height 36
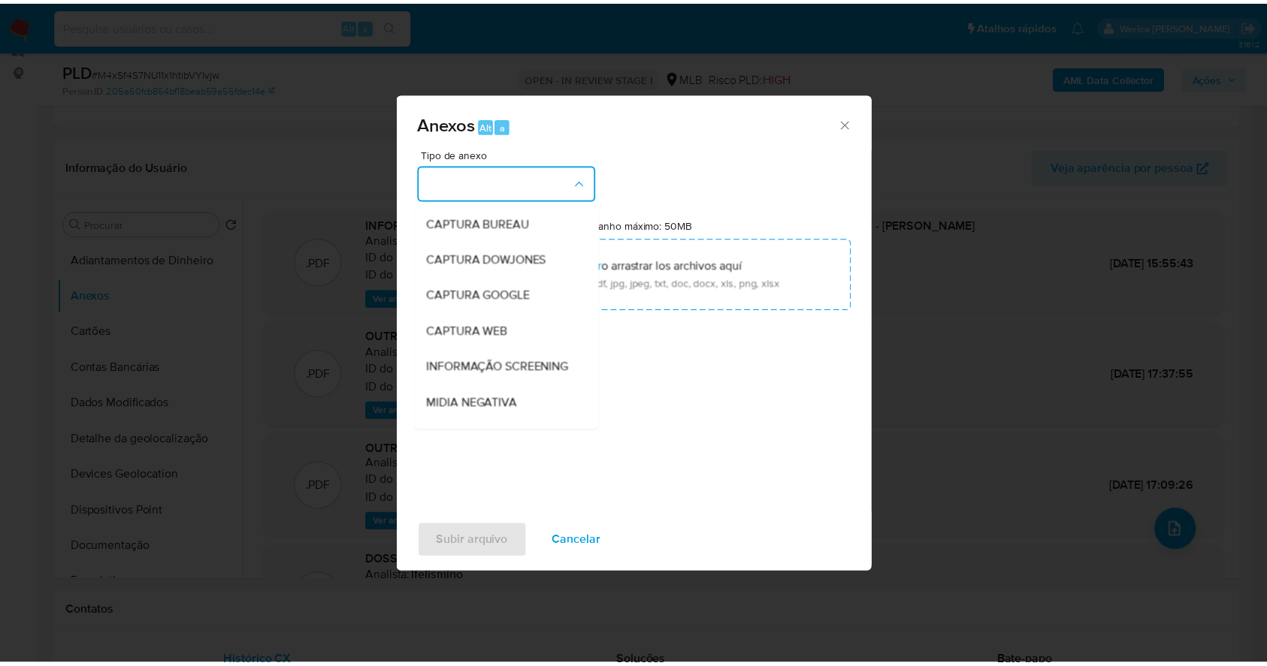
scroll to position [200, 0]
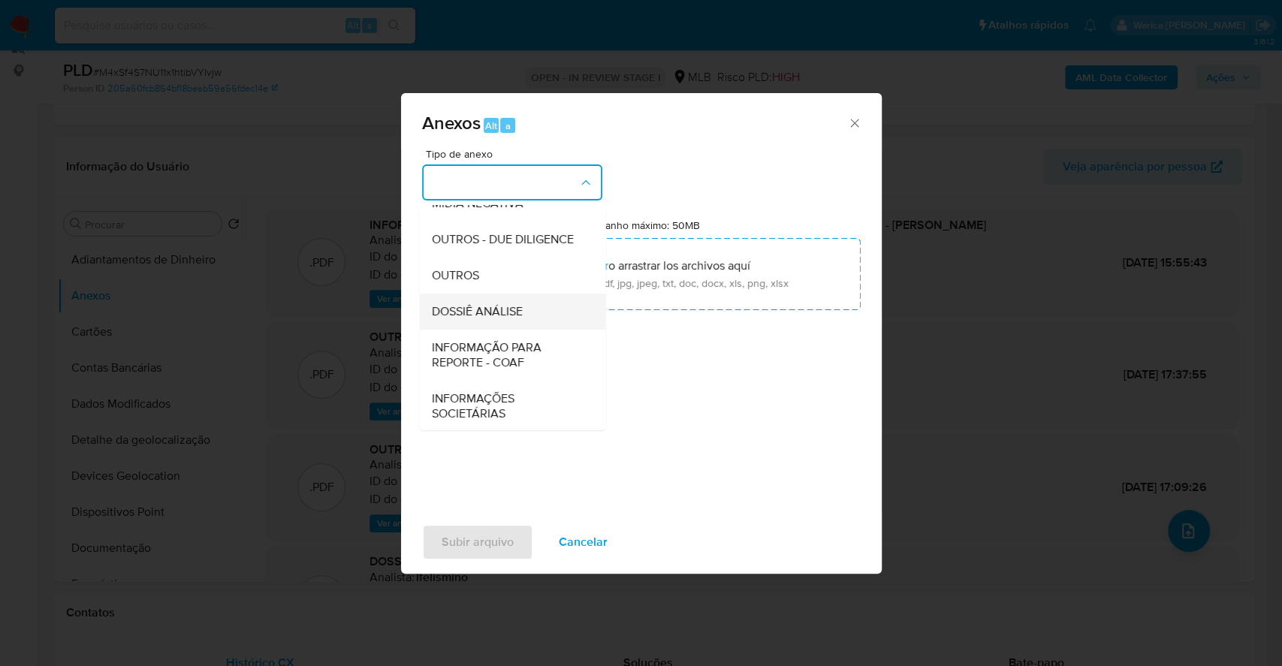
click at [510, 319] on span "DOSSIÊ ANÁLISE" at bounding box center [476, 311] width 91 height 15
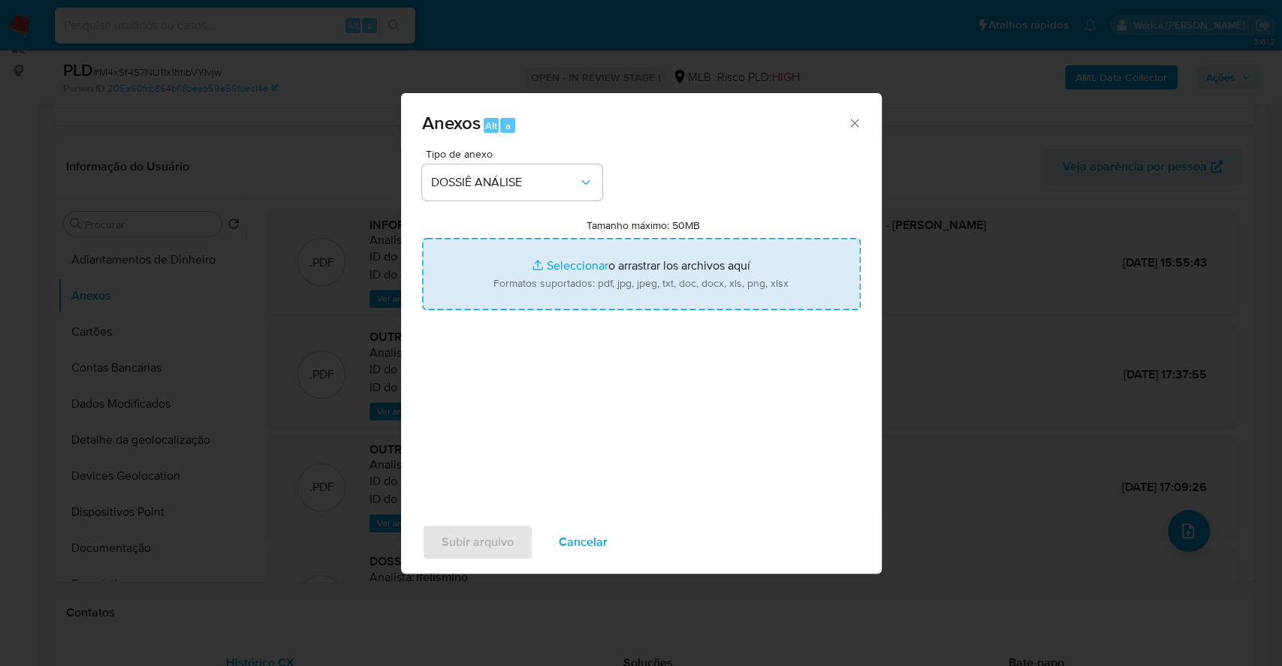
click at [704, 261] on input "Tamanho máximo: 50MB Seleccionar archivos" at bounding box center [641, 274] width 439 height 72
click at [698, 272] on input "Tamanho máximo: 50MB Seleccionar archivos" at bounding box center [641, 274] width 439 height 72
type input "C:\fakepath\Declinio - M4xSf4S7NU11x1htibVYIvjw - CPF 01700771361 - MARCOS ELIA…"
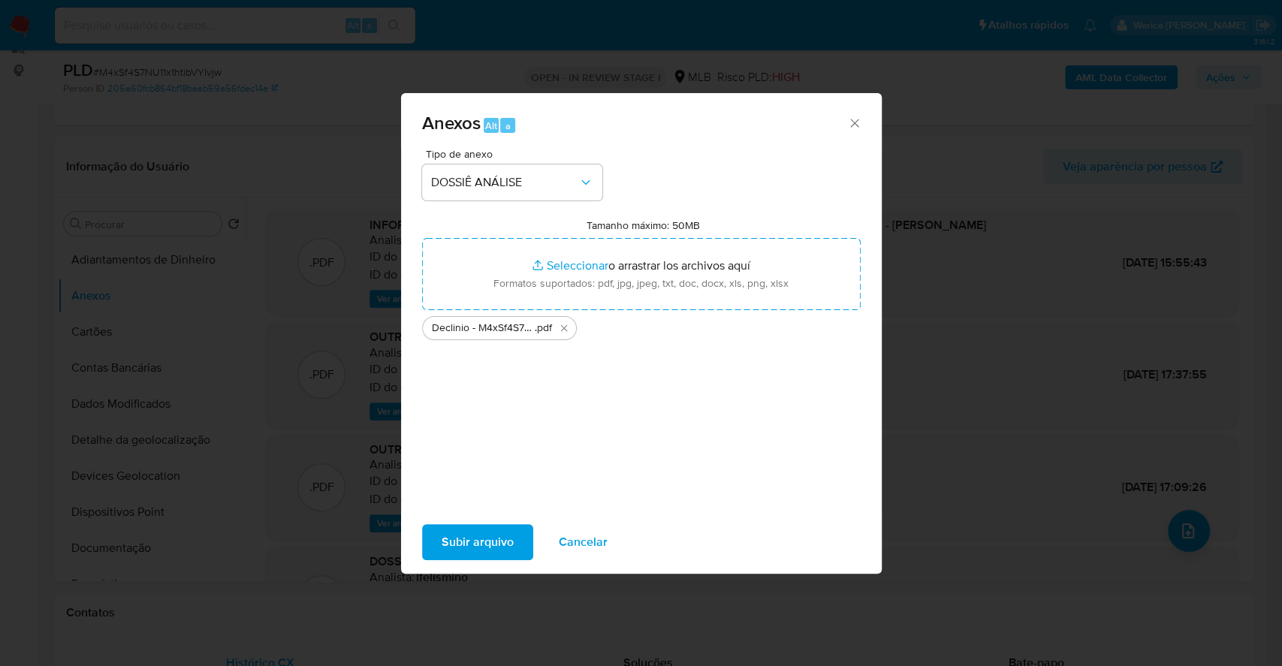
click at [467, 555] on span "Subir arquivo" at bounding box center [478, 542] width 72 height 33
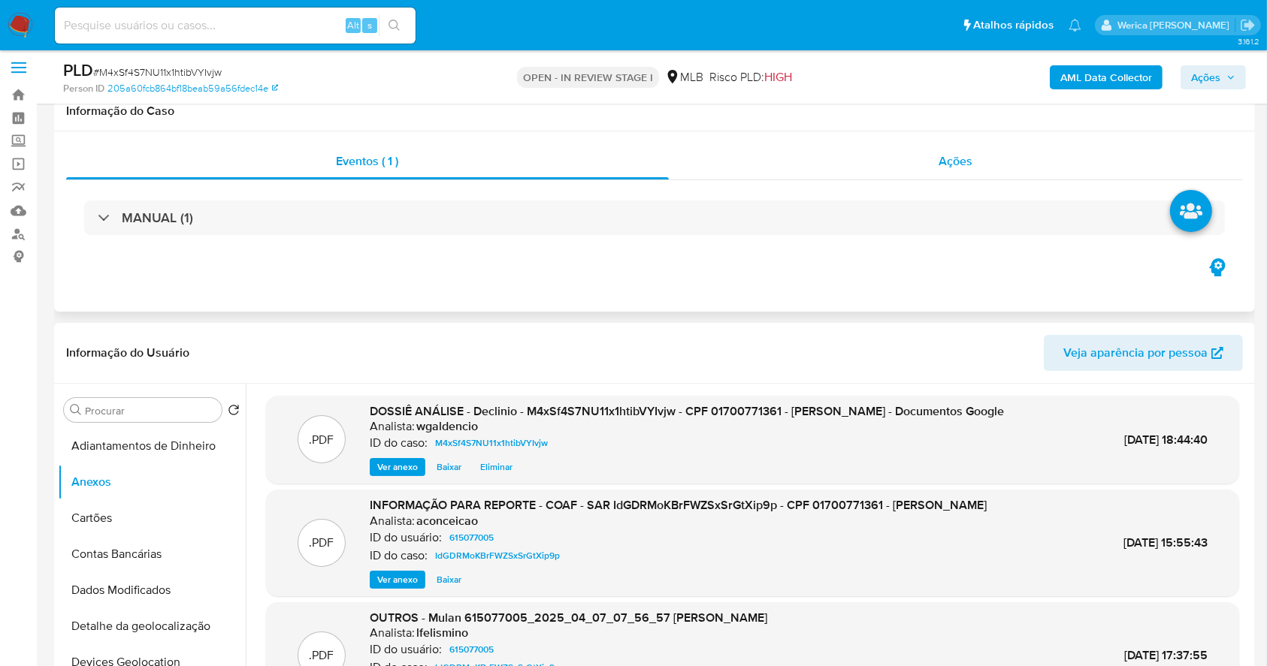
scroll to position [0, 0]
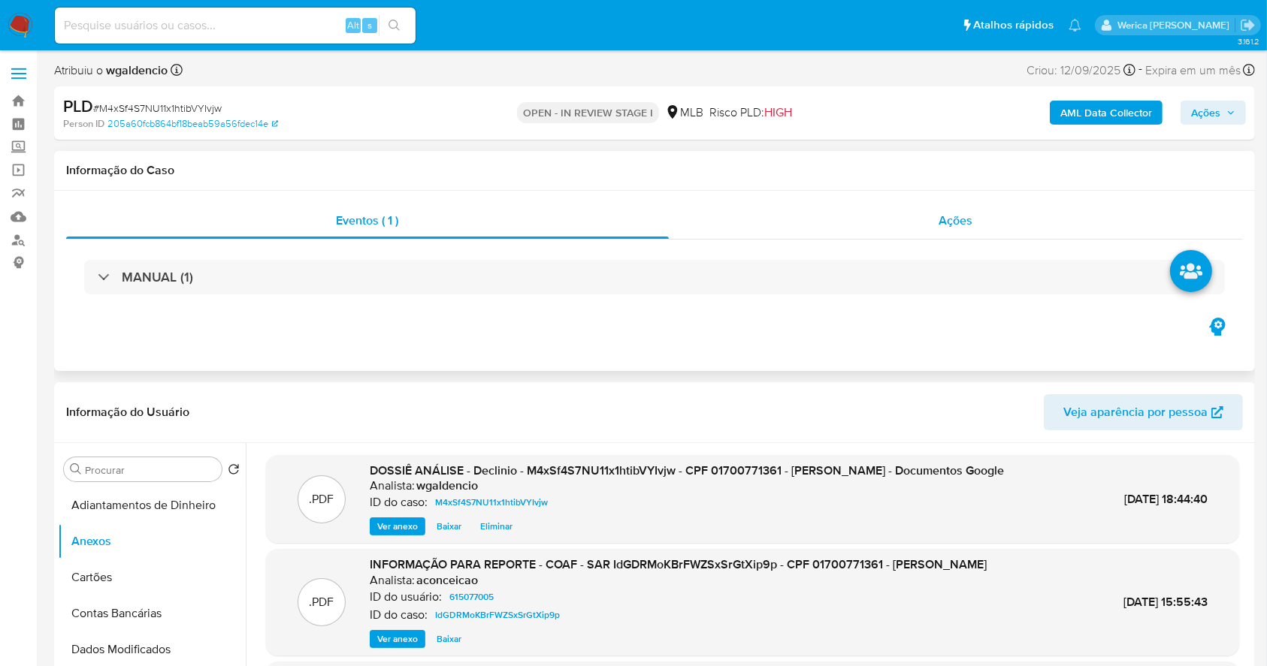
click at [838, 224] on div "Ações" at bounding box center [956, 221] width 574 height 36
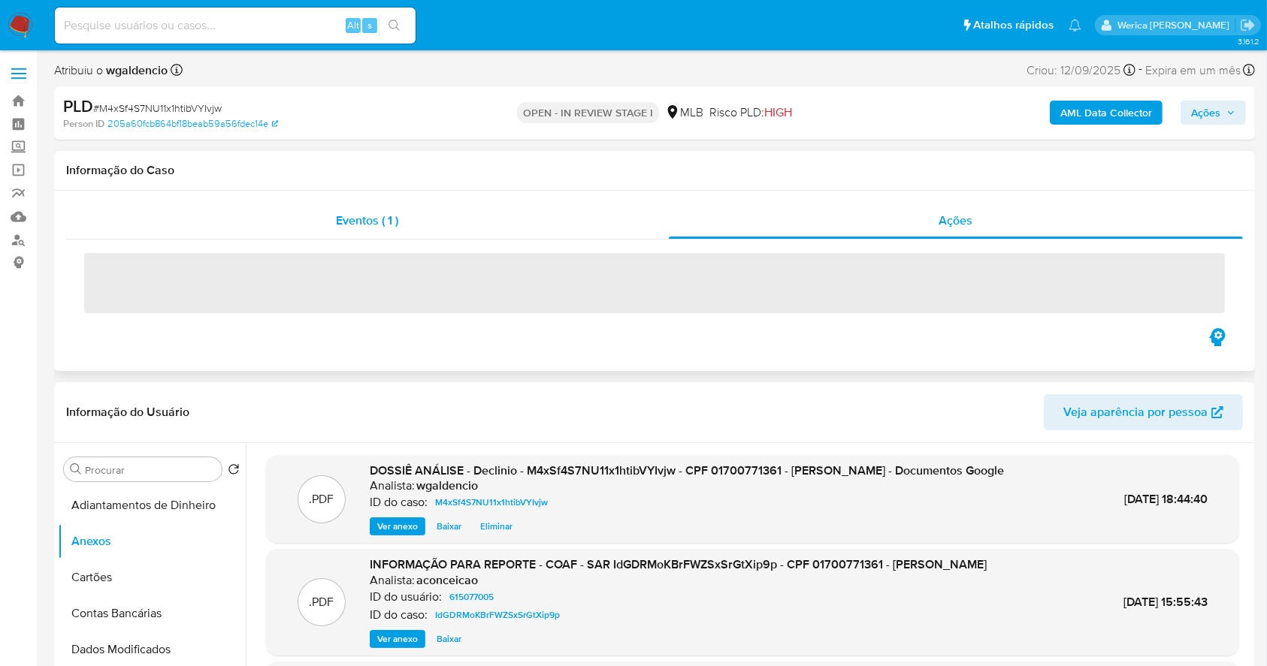
click at [575, 219] on div "Eventos ( 1 )" at bounding box center [367, 221] width 603 height 36
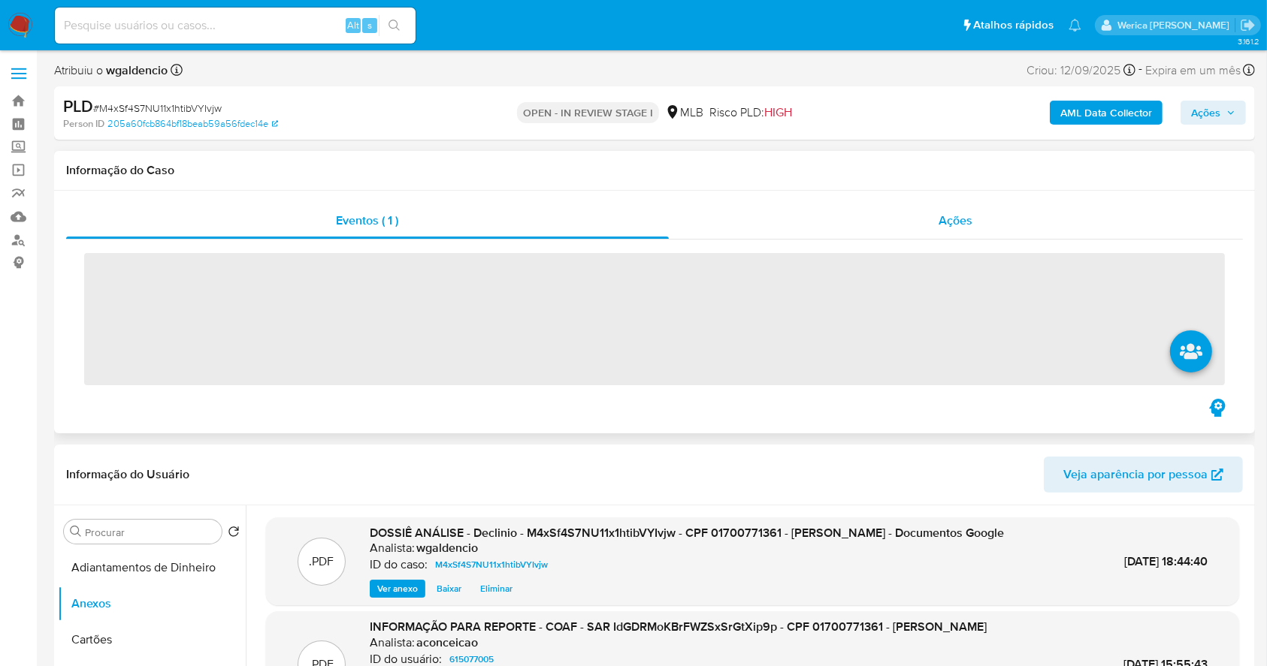
click at [923, 236] on div "Ações" at bounding box center [956, 221] width 574 height 36
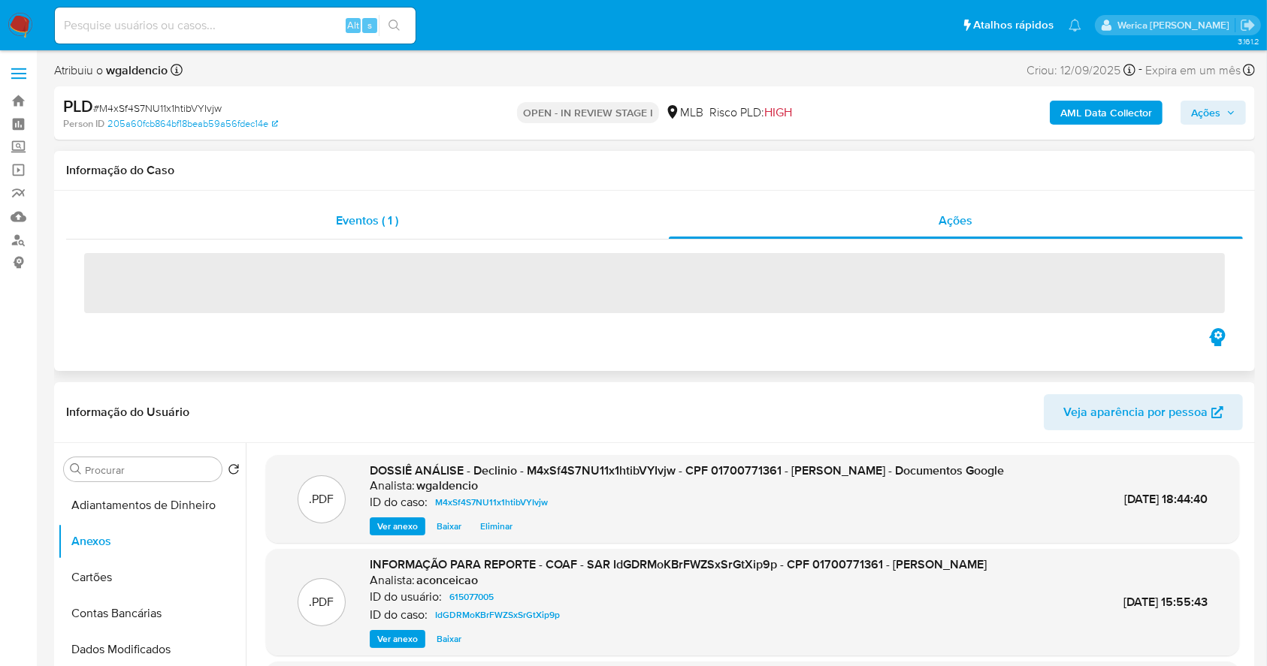
click at [618, 219] on div "Eventos ( 1 )" at bounding box center [367, 221] width 603 height 36
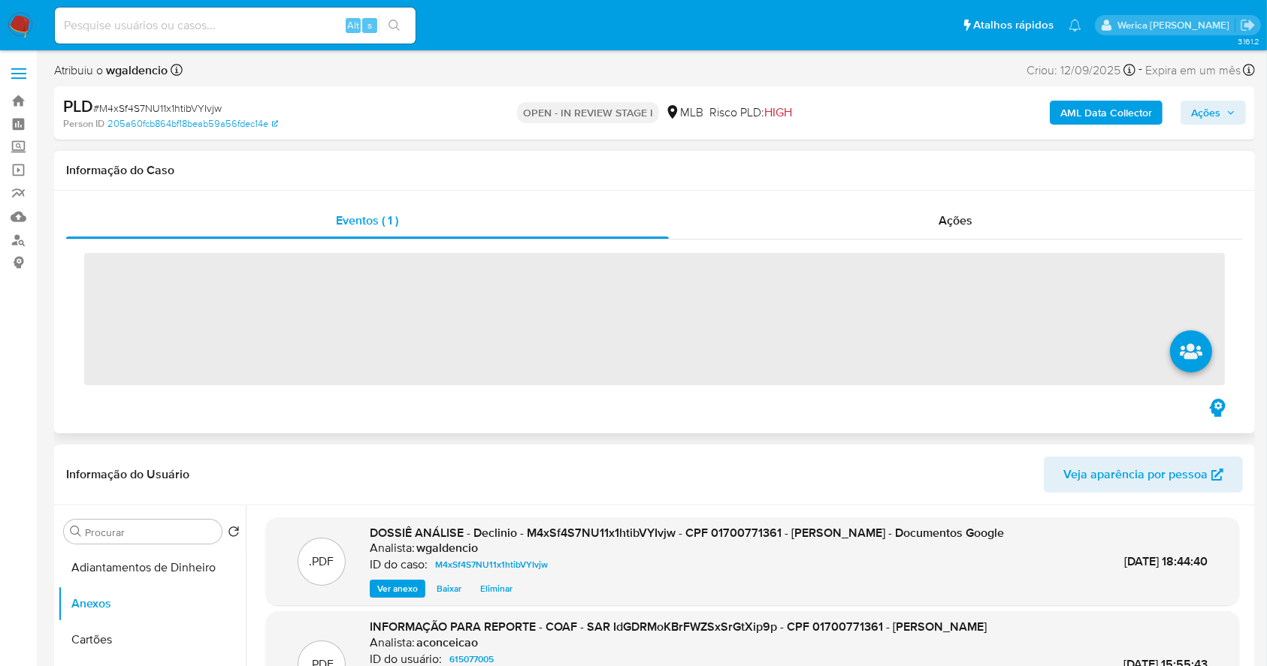
click at [902, 251] on span "‌" at bounding box center [654, 259] width 1140 height 17
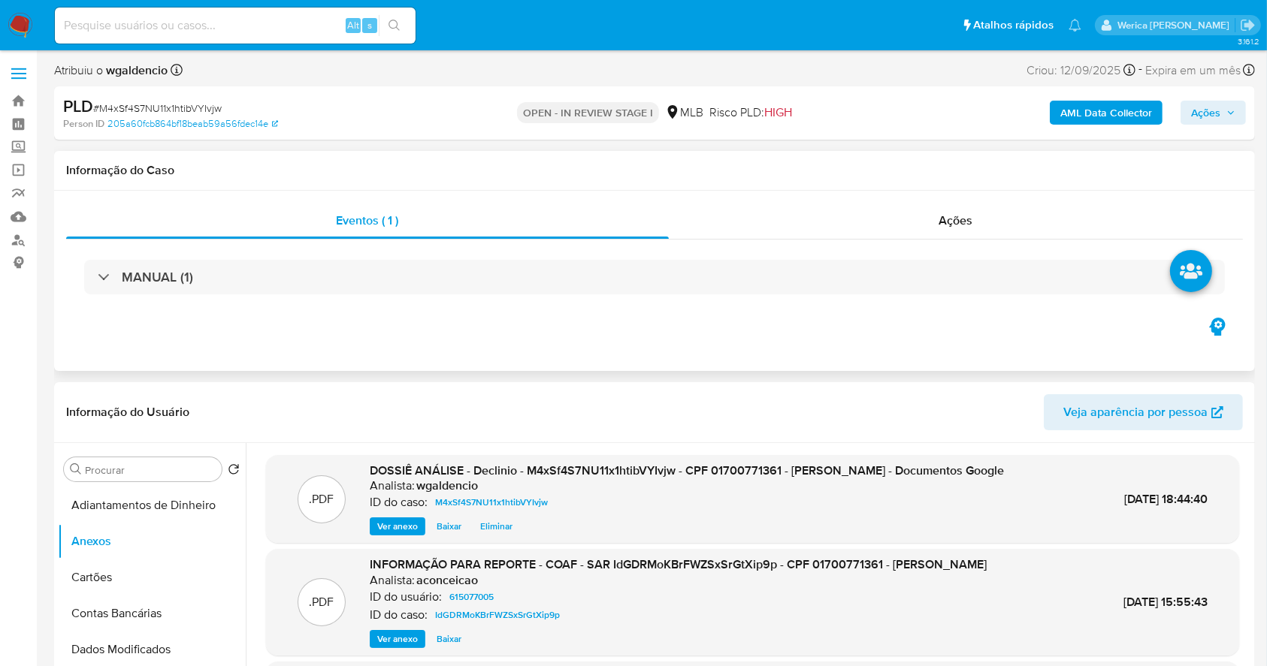
click at [905, 240] on div "MANUAL (1)" at bounding box center [654, 277] width 1176 height 75
click at [905, 207] on div "Ações" at bounding box center [956, 221] width 574 height 36
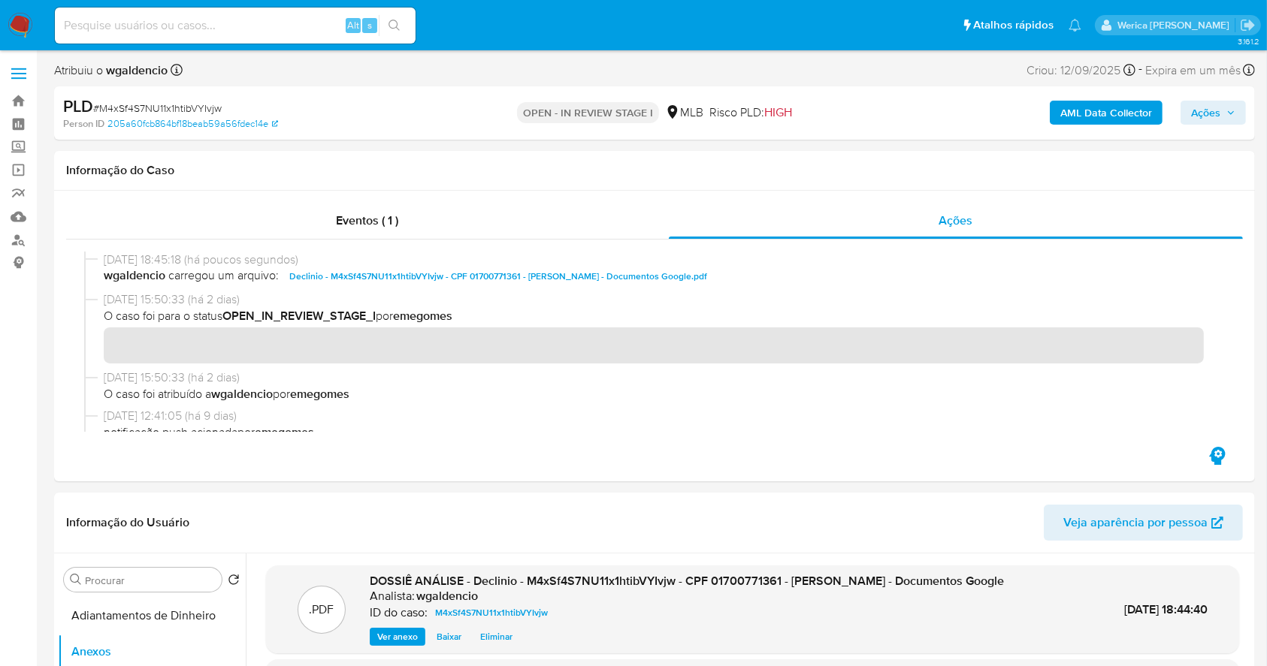
click at [1095, 112] on b "AML Data Collector" at bounding box center [1106, 113] width 92 height 24
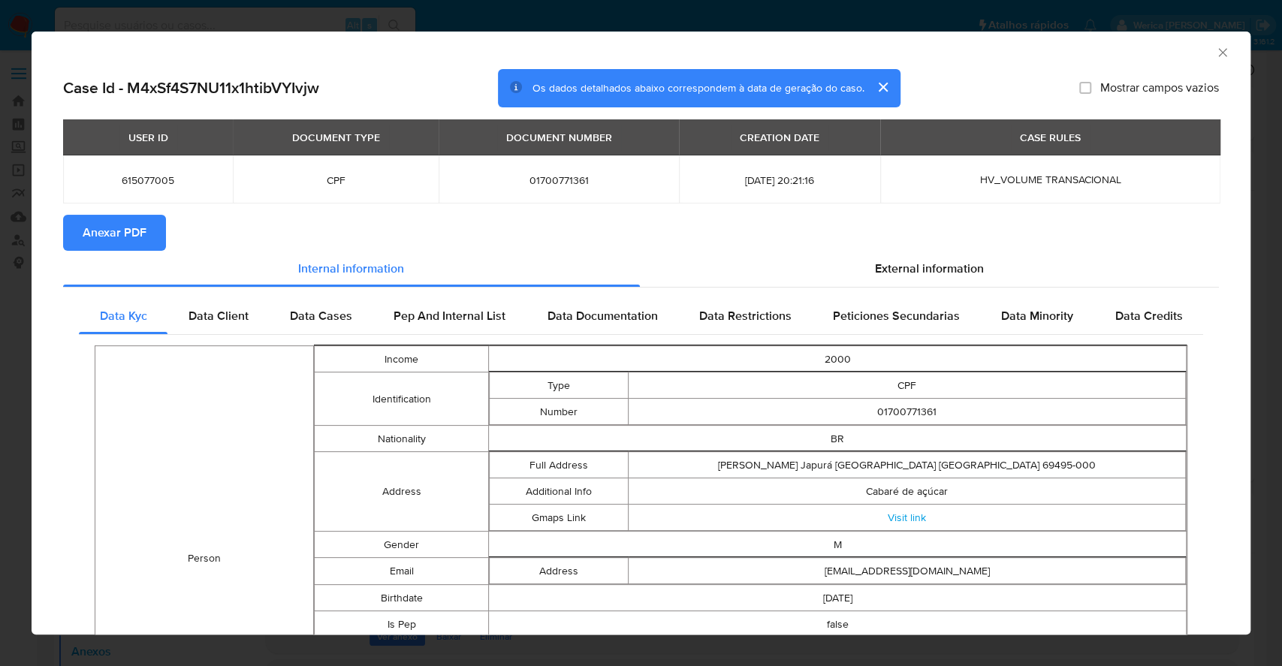
click at [147, 233] on button "Anexar PDF" at bounding box center [114, 233] width 103 height 36
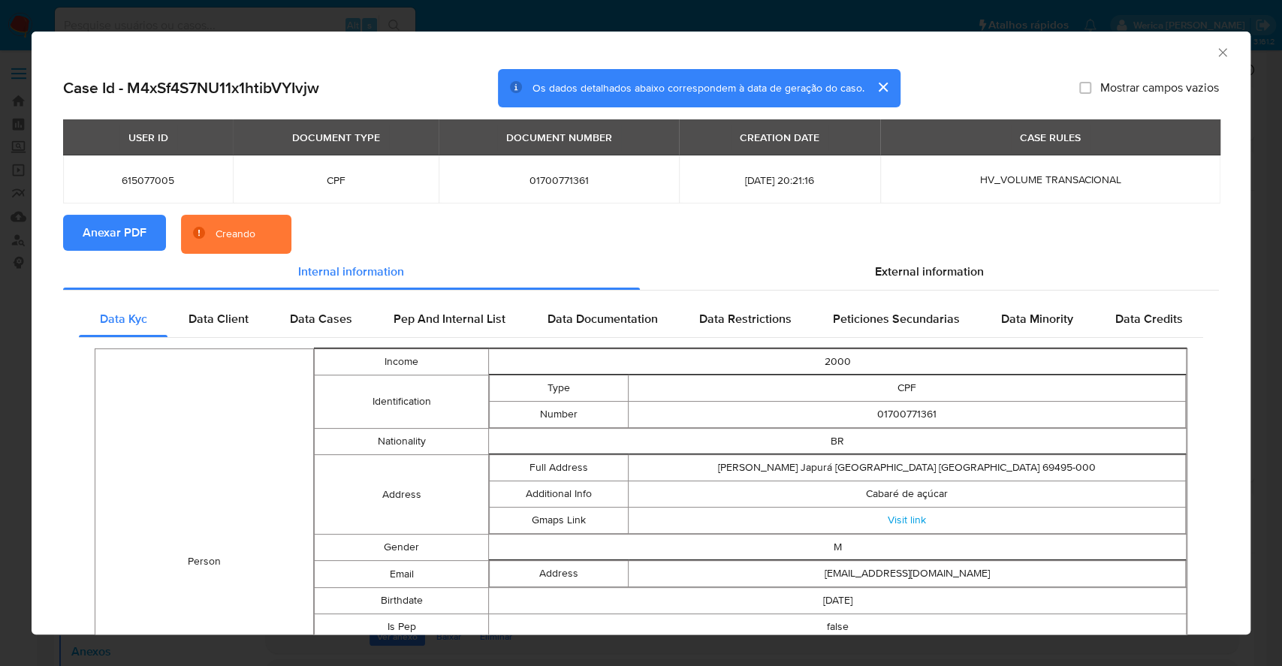
click at [1216, 56] on icon "Fechar a janela" at bounding box center [1223, 52] width 15 height 15
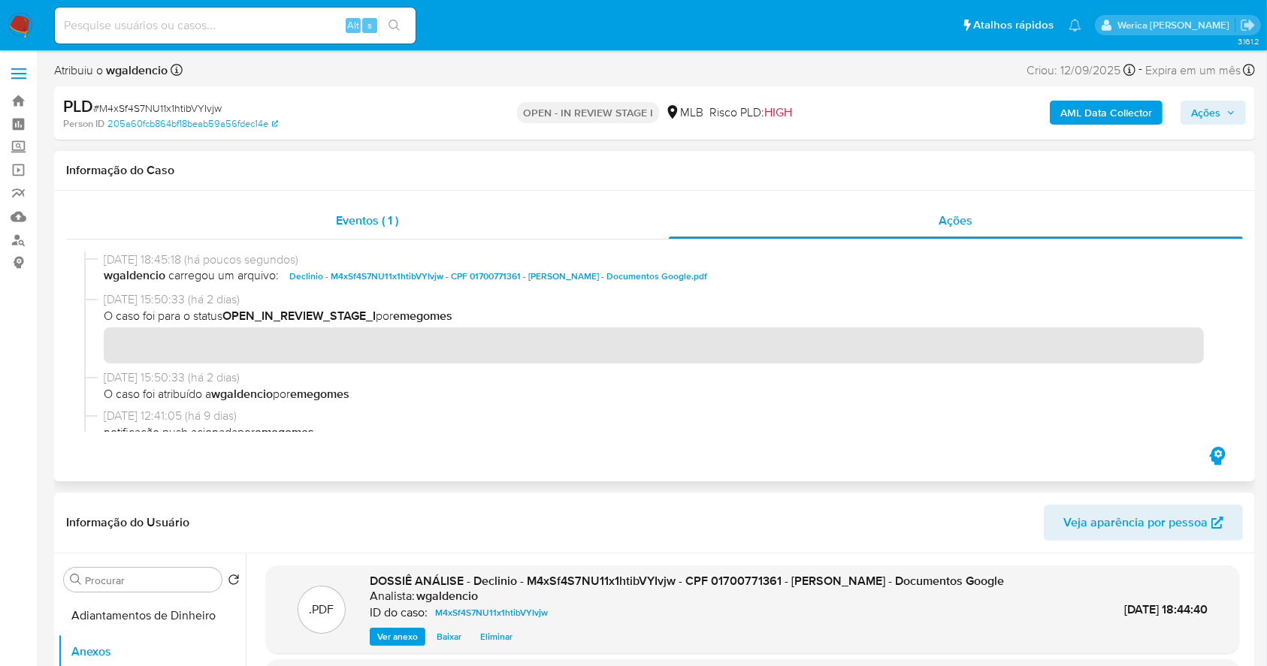
click at [648, 213] on div "Eventos ( 1 )" at bounding box center [367, 221] width 603 height 36
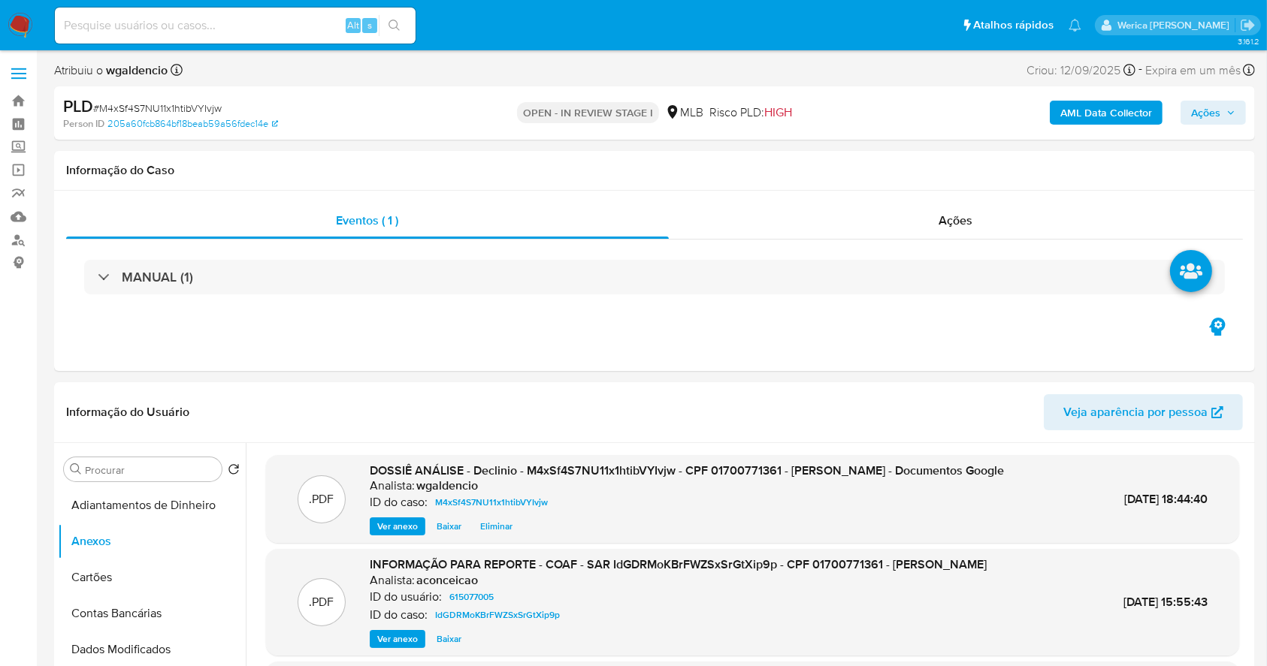
click at [1228, 99] on div "AML Data Collector Ações" at bounding box center [1051, 112] width 390 height 35
click at [1211, 104] on span "Ações" at bounding box center [1205, 113] width 29 height 24
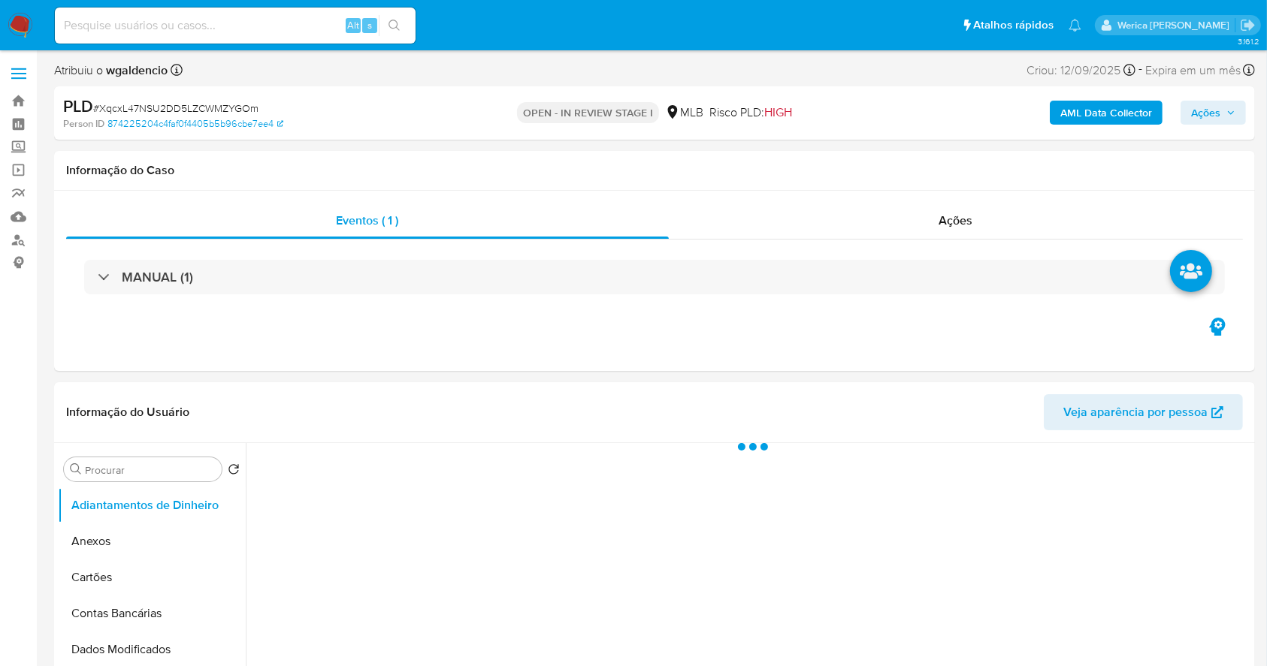
select select "10"
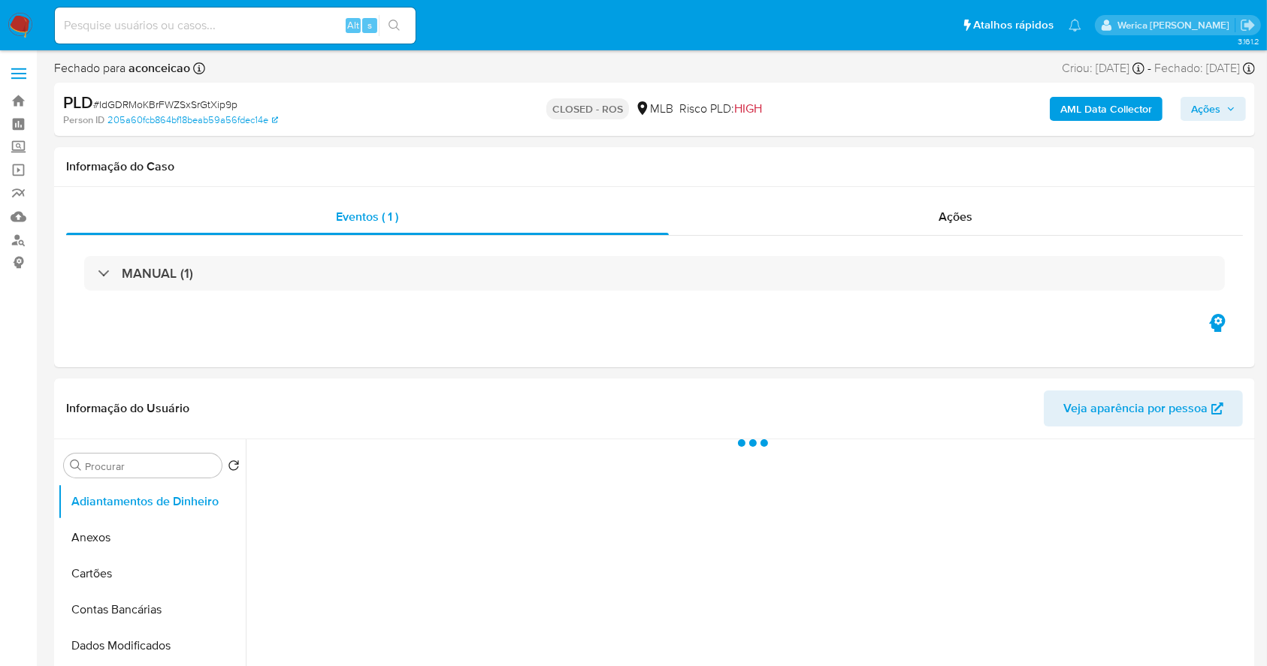
select select "10"
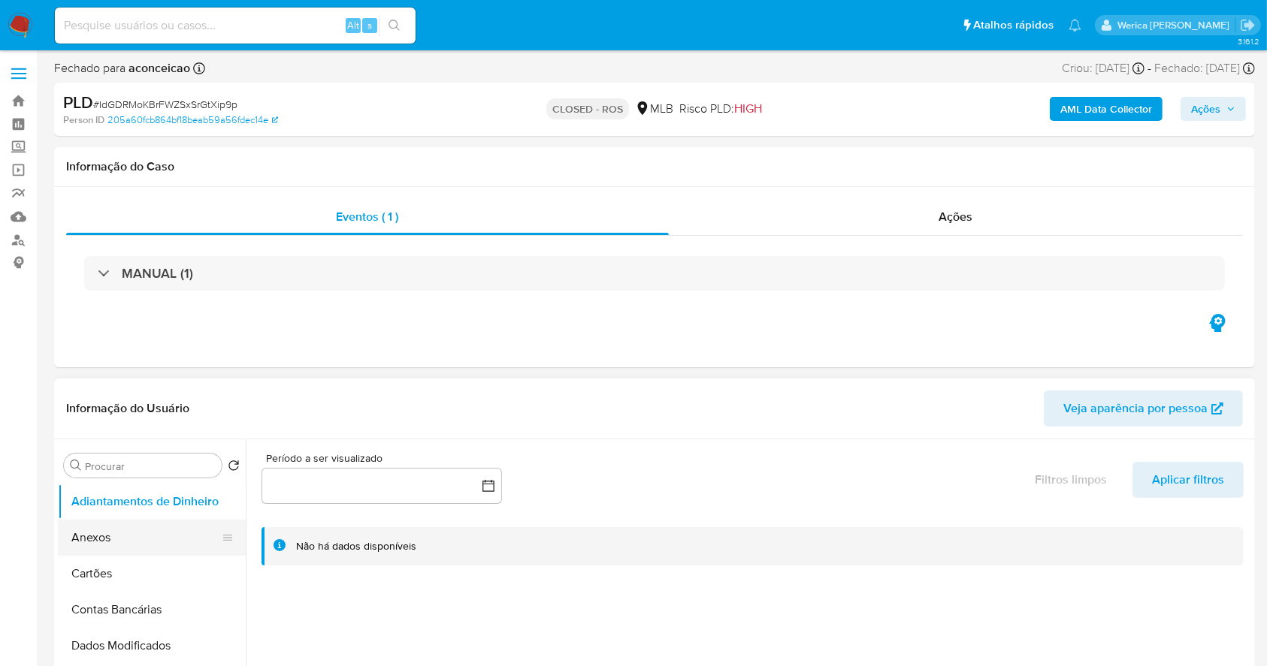
click at [175, 546] on button "Anexos" at bounding box center [146, 538] width 176 height 36
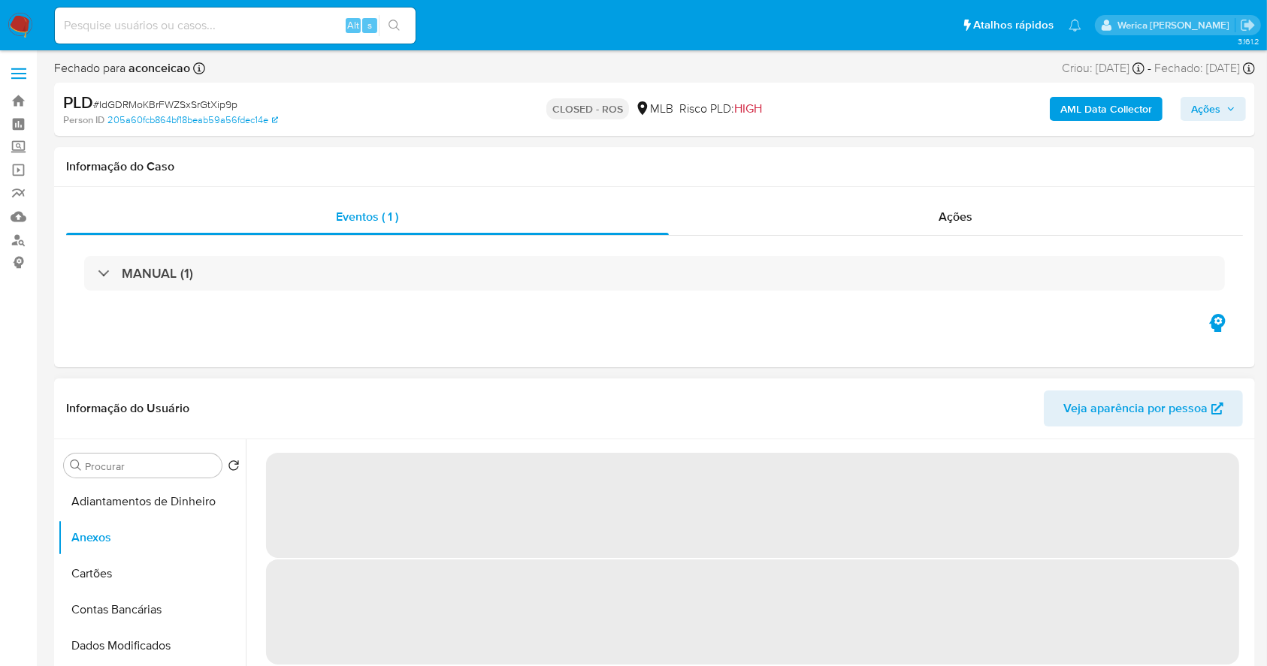
click at [999, 487] on span "‌" at bounding box center [752, 505] width 973 height 105
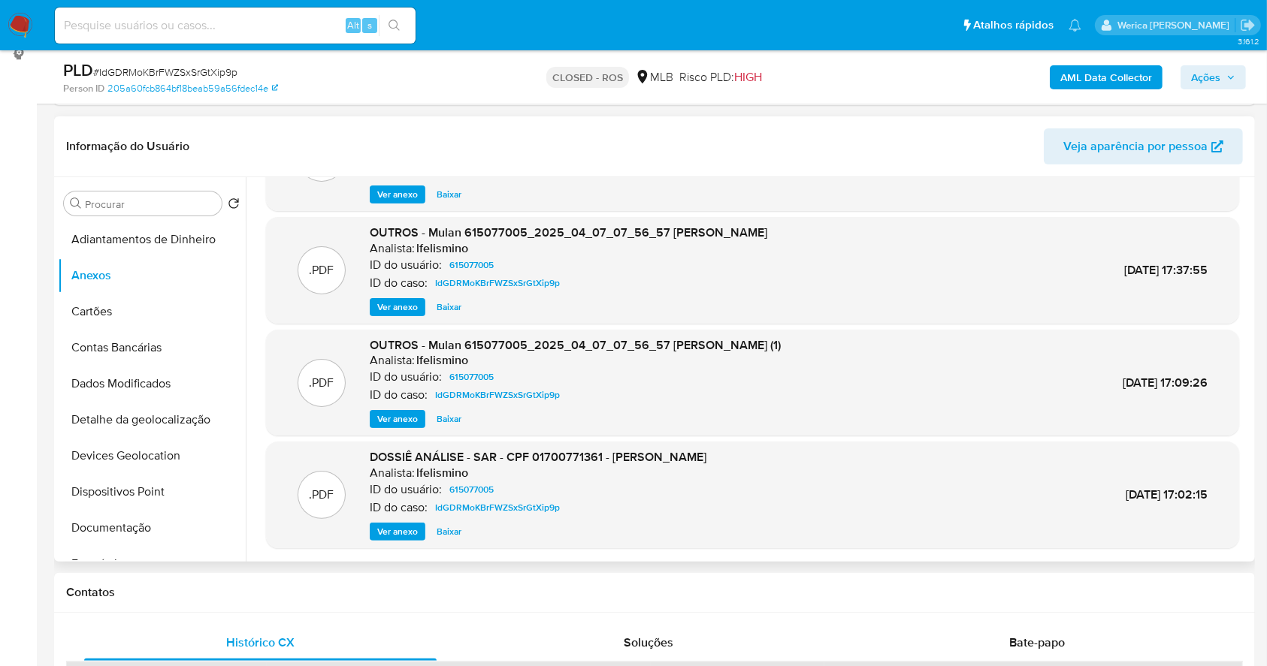
scroll to position [240, 0]
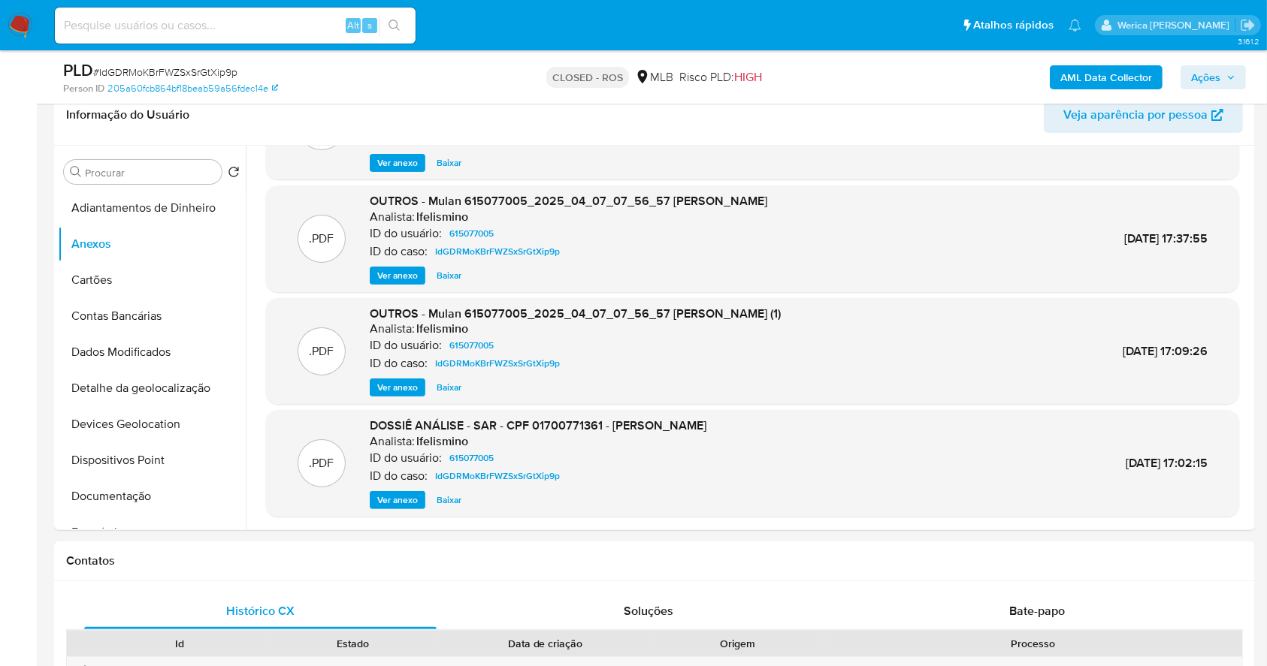
drag, startPoint x: 1253, startPoint y: 234, endPoint x: 1271, endPoint y: 147, distance: 89.0
click at [1250, 185] on div ".PDF INFORMAÇÃO PARA REPORTE - COAF - SAR IdGDRMoKBrFWZSxSrGtXip9p - CPF 017007…" at bounding box center [748, 338] width 1005 height 385
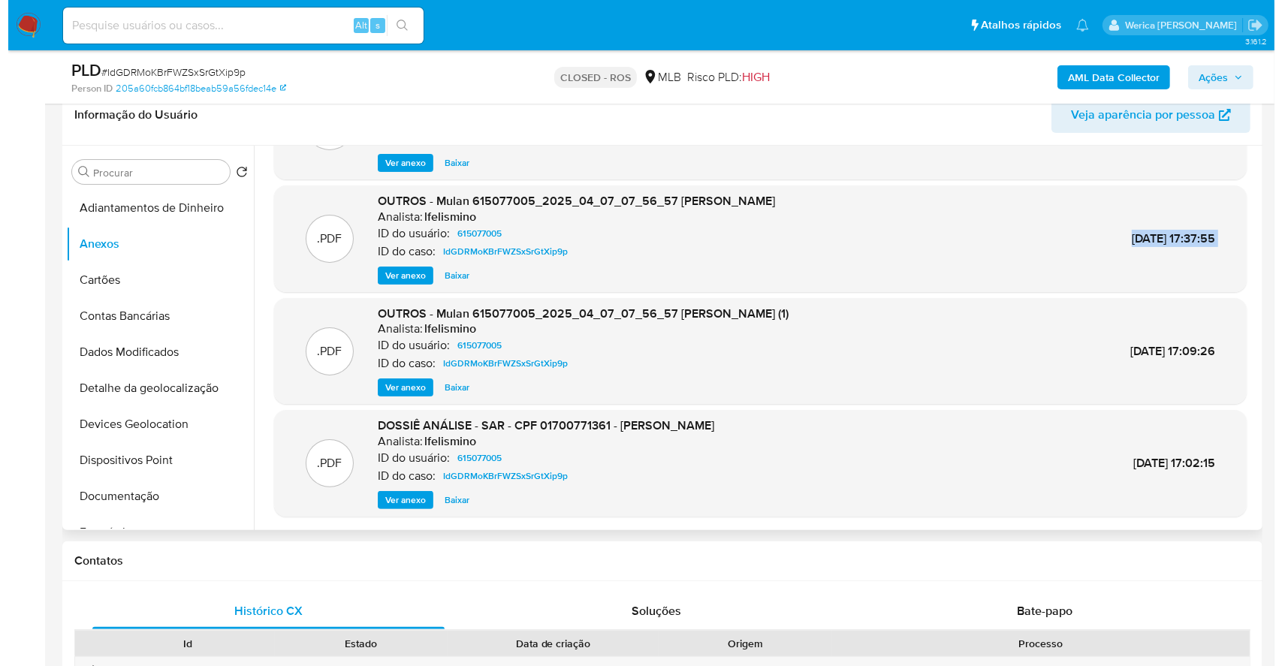
scroll to position [0, 0]
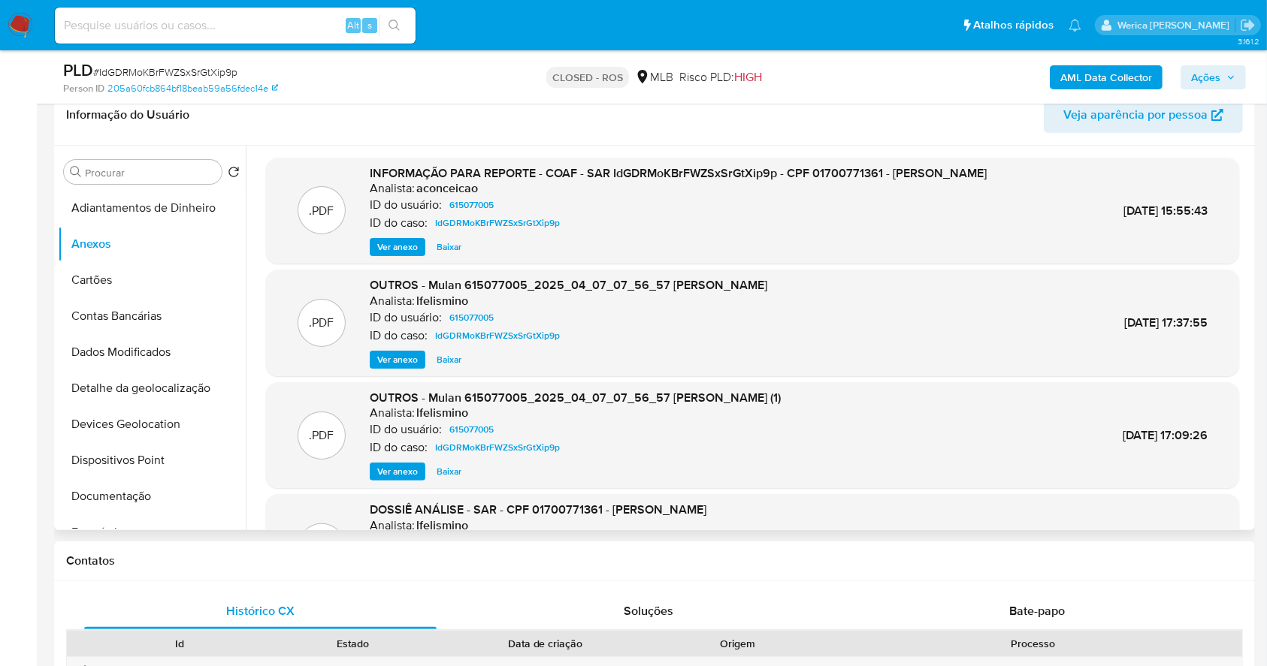
click at [1034, 400] on div ".PDF OUTROS - Mulan 615077005_2025_04_07_07_56_57 MARCOS ELIABE DA SILVA BATIST…" at bounding box center [752, 435] width 973 height 107
click at [403, 264] on div ".PDF INFORMAÇÃO PARA REPORTE - COAF - SAR IdGDRMoKBrFWZSxSrGtXip9p - CPF 017007…" at bounding box center [752, 211] width 973 height 107
click at [397, 255] on span "Ver anexo" at bounding box center [397, 247] width 41 height 15
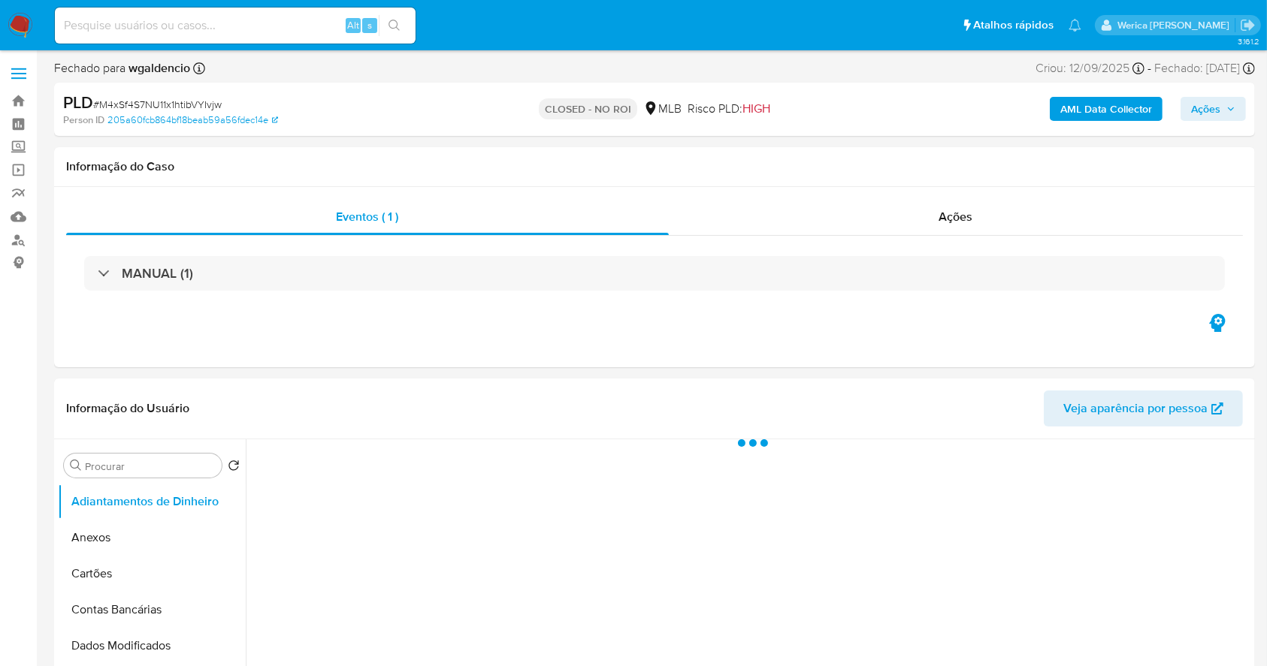
select select "10"
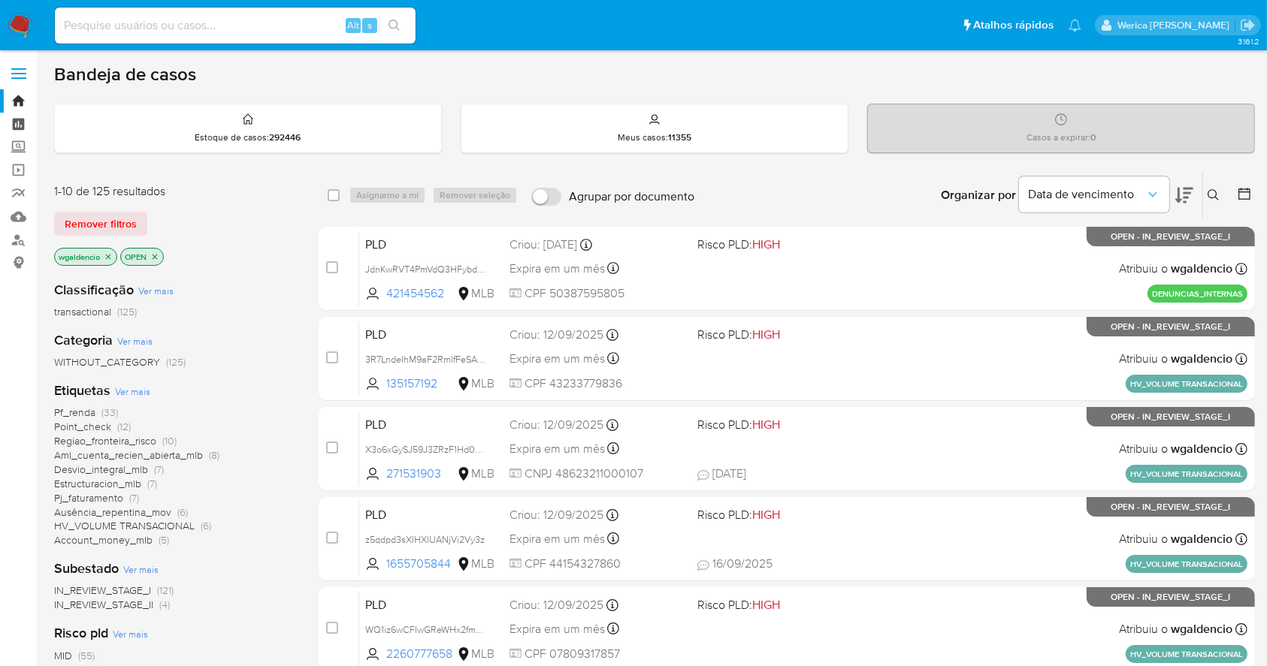
click at [19, 131] on link "Painel" at bounding box center [89, 124] width 179 height 23
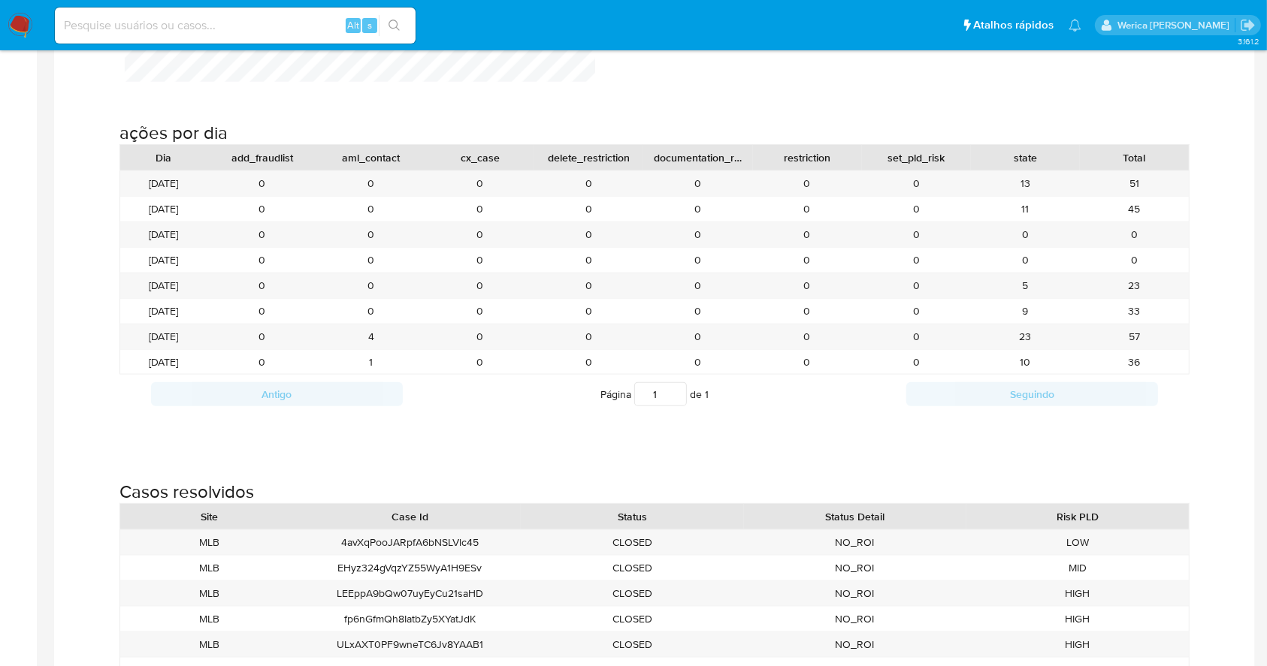
scroll to position [1702, 0]
